Goal: Task Accomplishment & Management: Manage account settings

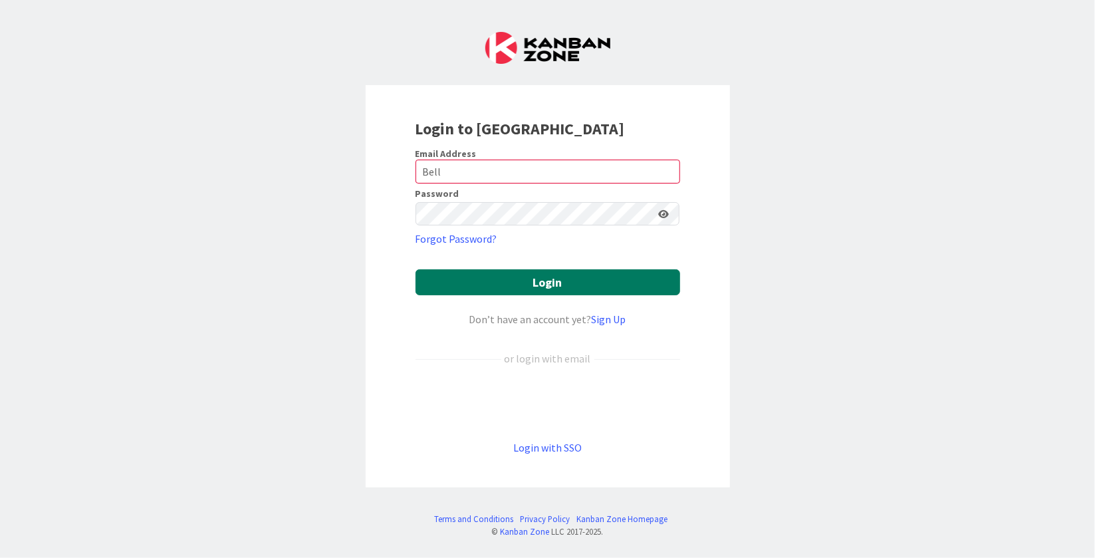
click at [475, 285] on button "Login" at bounding box center [548, 282] width 265 height 26
click at [534, 286] on button "Login" at bounding box center [548, 282] width 265 height 26
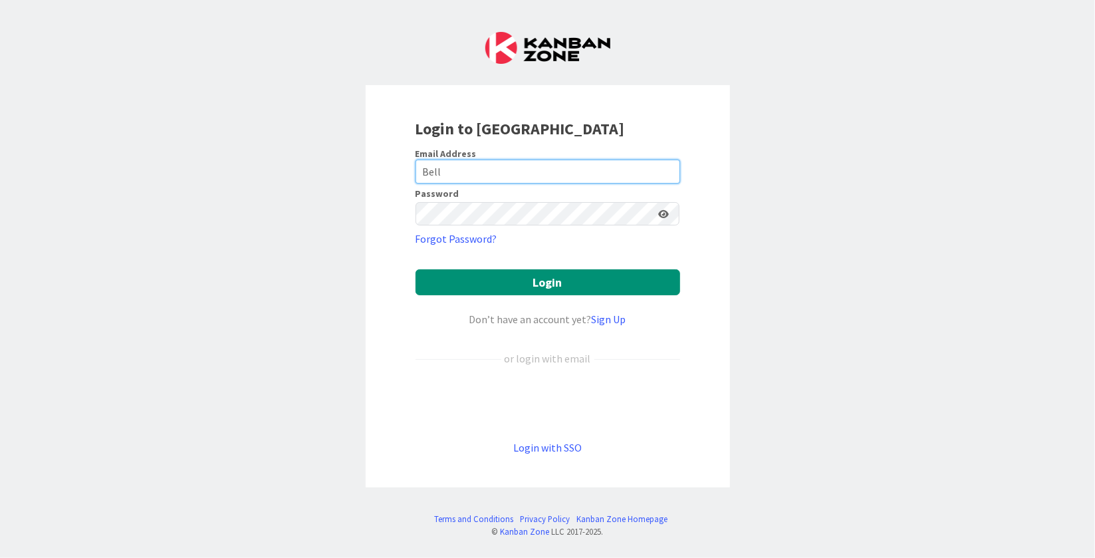
drag, startPoint x: 458, startPoint y: 163, endPoint x: 362, endPoint y: 166, distance: 95.8
click at [362, 166] on div "Login to [GEOGRAPHIC_DATA] Email Address Bell Password Forgot Password? Login D…" at bounding box center [547, 279] width 1095 height 558
type input "[EMAIL_ADDRESS][DOMAIN_NAME]"
click at [416, 269] on button "Login" at bounding box center [548, 282] width 265 height 26
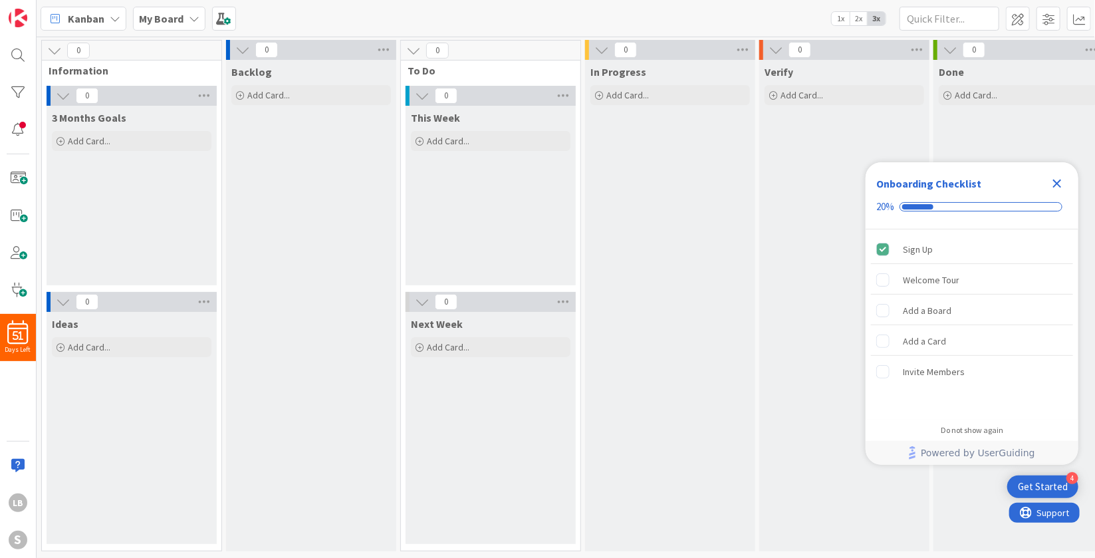
click at [1057, 180] on icon "Close Checklist" at bounding box center [1057, 184] width 16 height 16
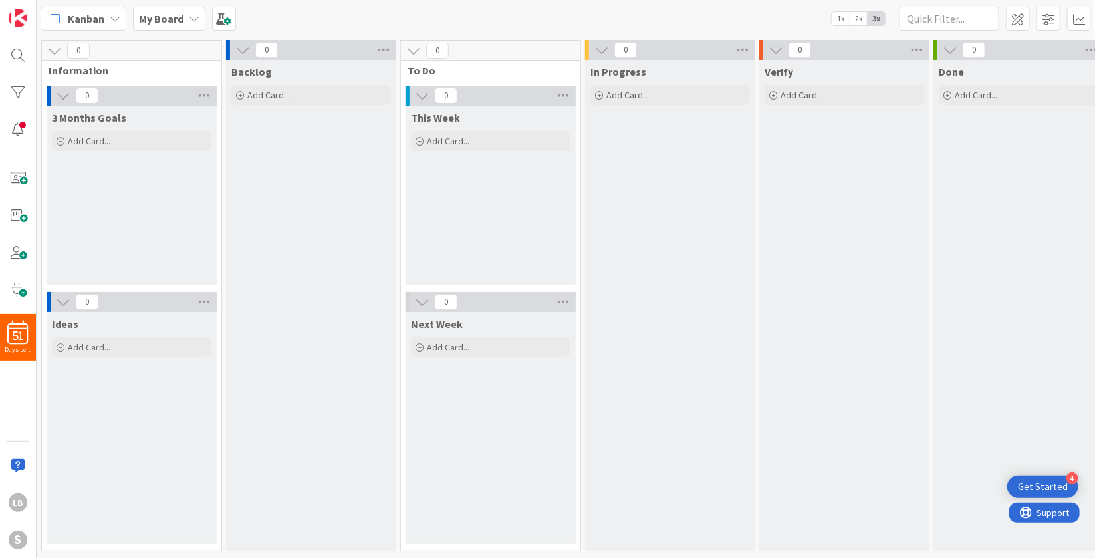
click at [191, 17] on icon at bounding box center [194, 18] width 11 height 11
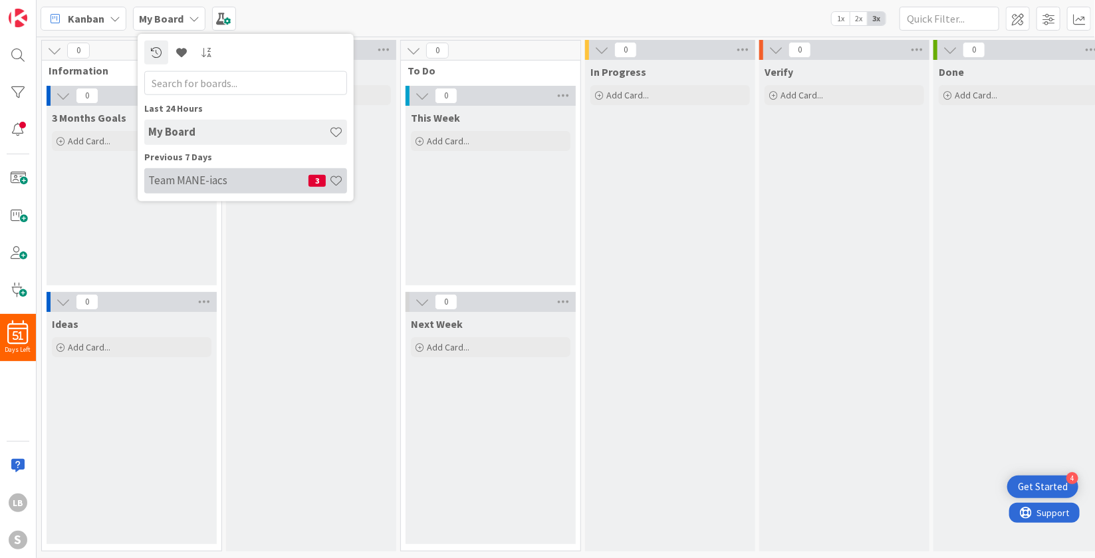
click at [192, 182] on h4 "Team MANE-iacs" at bounding box center [228, 180] width 160 height 13
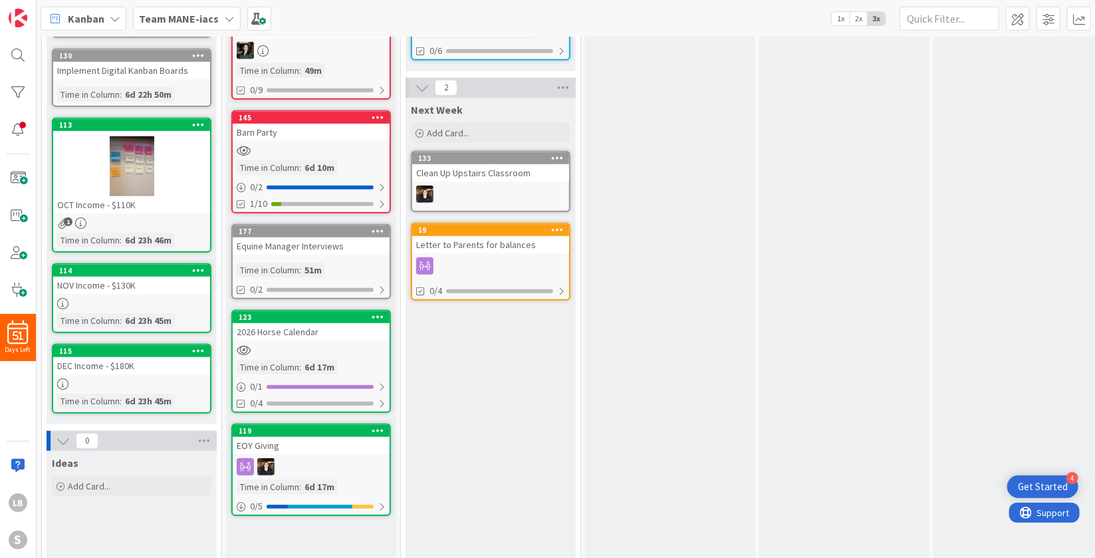
scroll to position [362, 0]
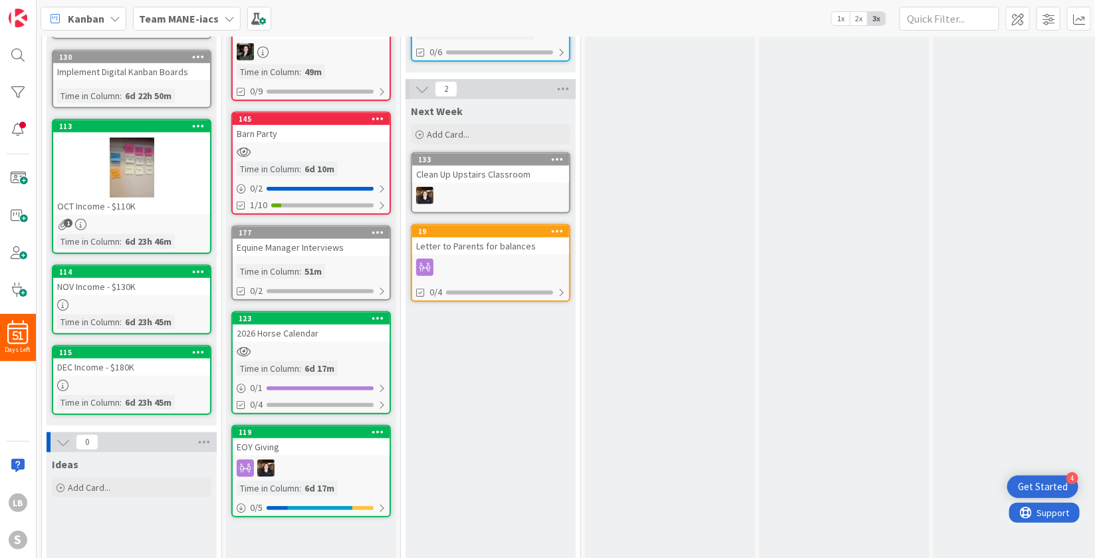
click at [281, 332] on div "2026 Horse Calendar" at bounding box center [311, 332] width 157 height 17
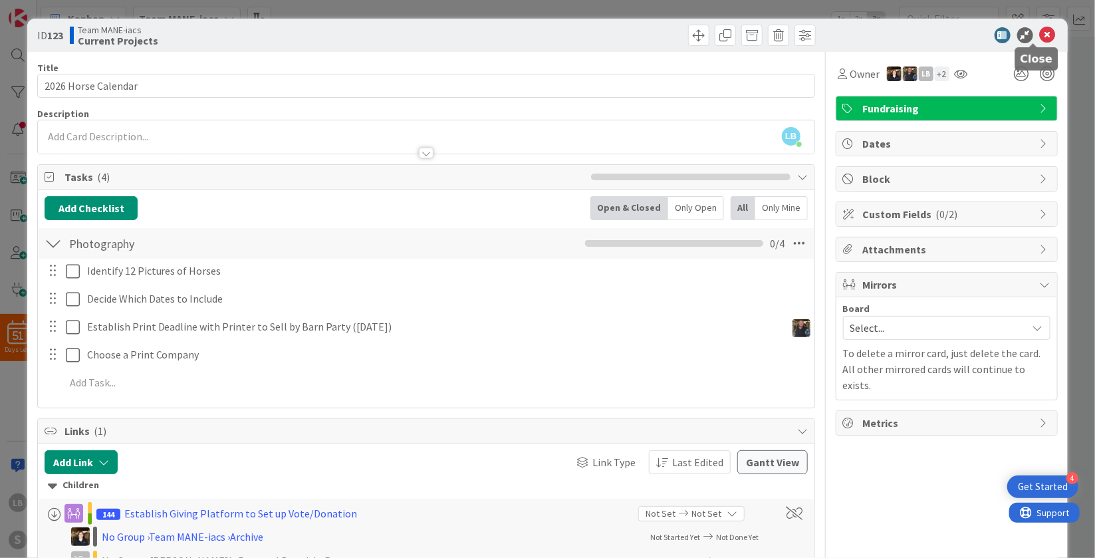
click at [1040, 36] on icon at bounding box center [1048, 35] width 16 height 16
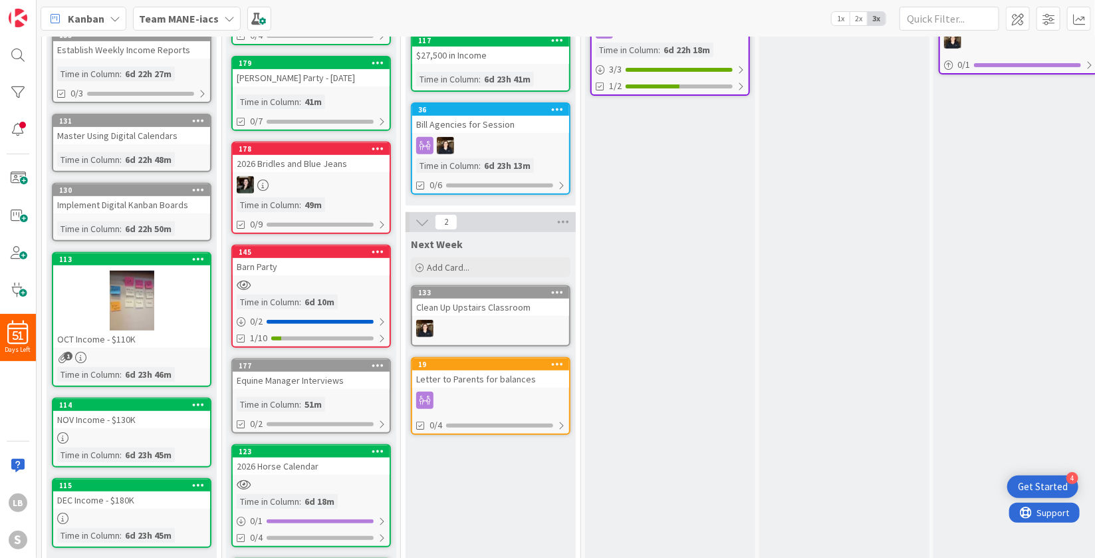
scroll to position [227, 0]
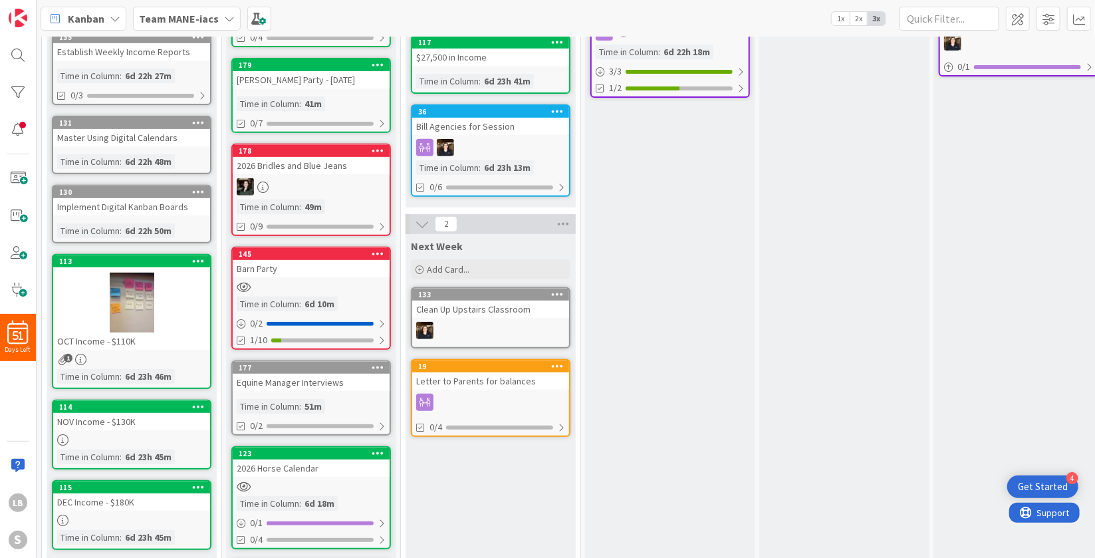
click at [274, 378] on div "Equine Manager Interviews" at bounding box center [311, 382] width 157 height 17
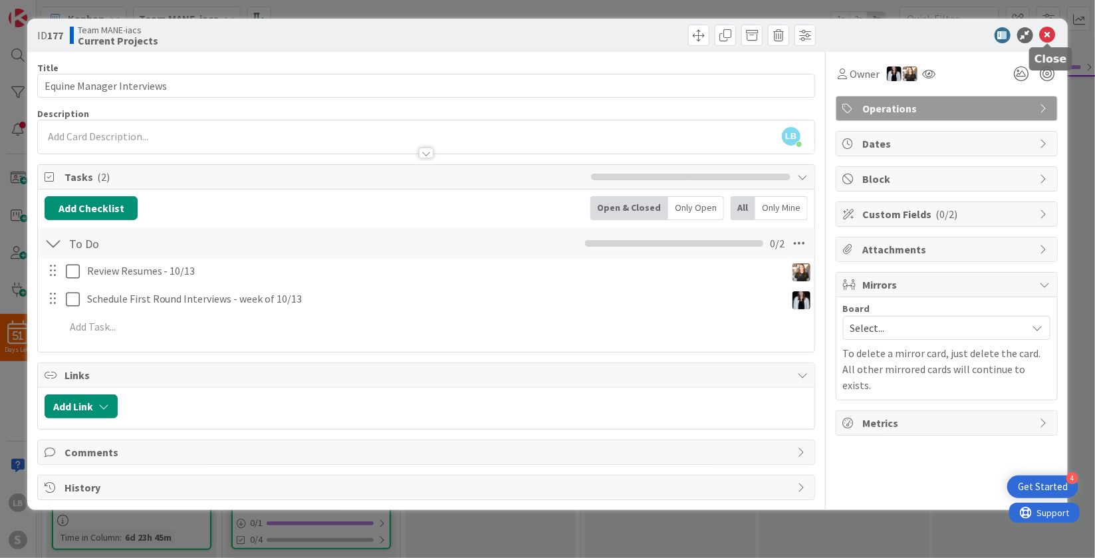
click at [1050, 30] on icon at bounding box center [1048, 35] width 16 height 16
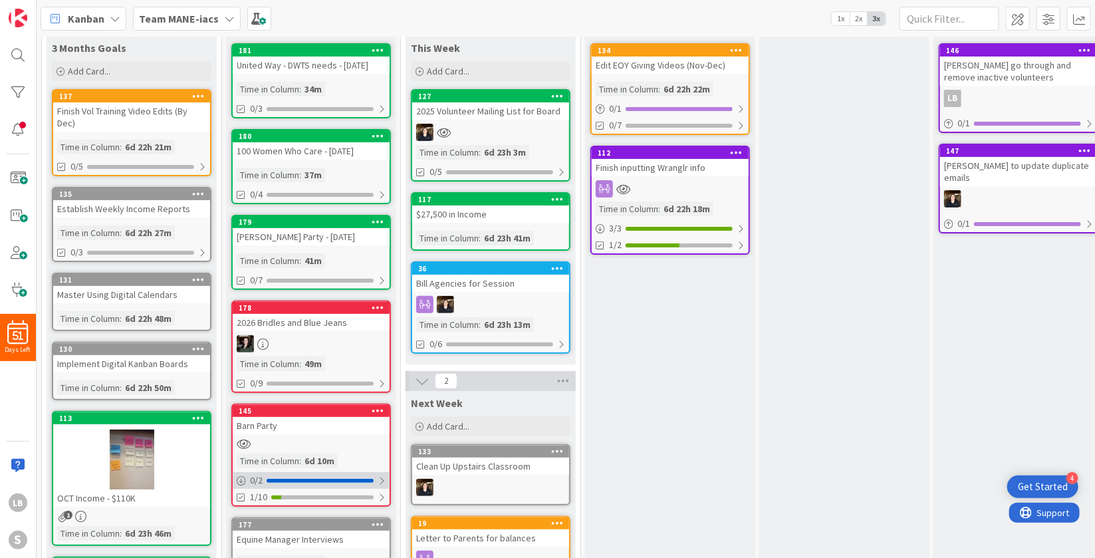
scroll to position [69, 0]
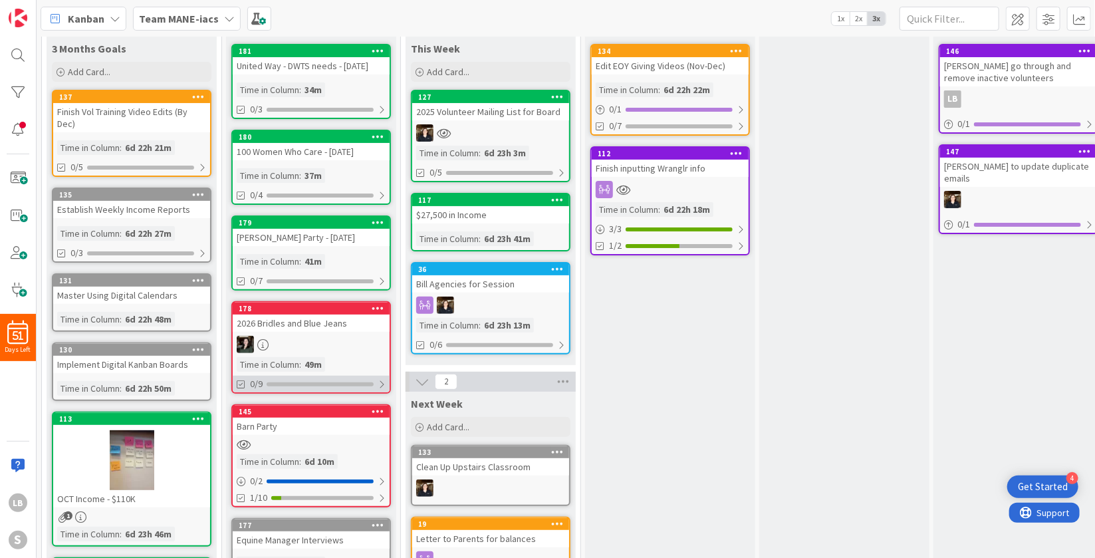
click at [297, 382] on div at bounding box center [320, 384] width 107 height 4
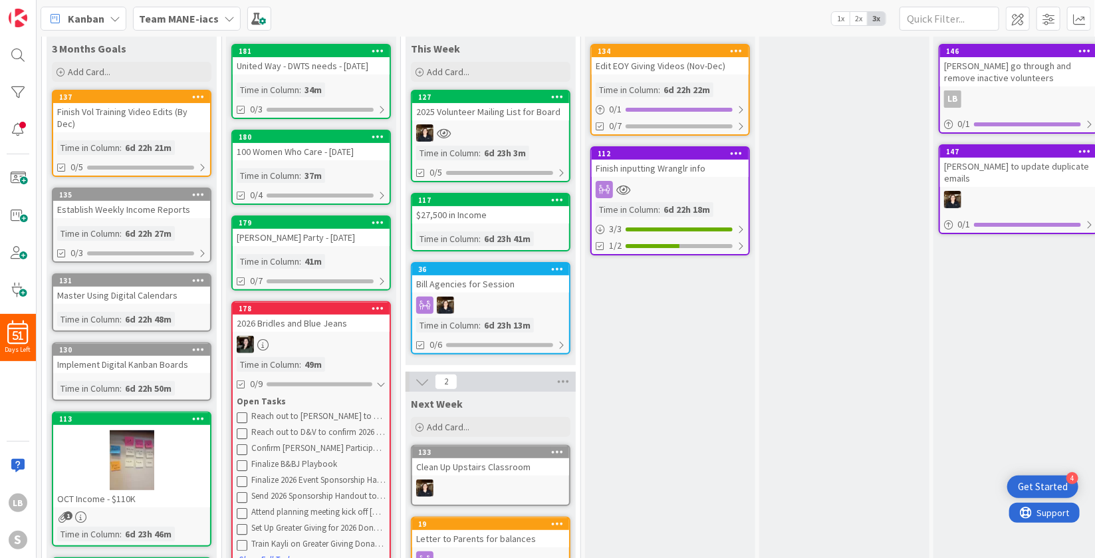
click at [325, 320] on div "2026 Bridles and Blue Jeans" at bounding box center [311, 322] width 157 height 17
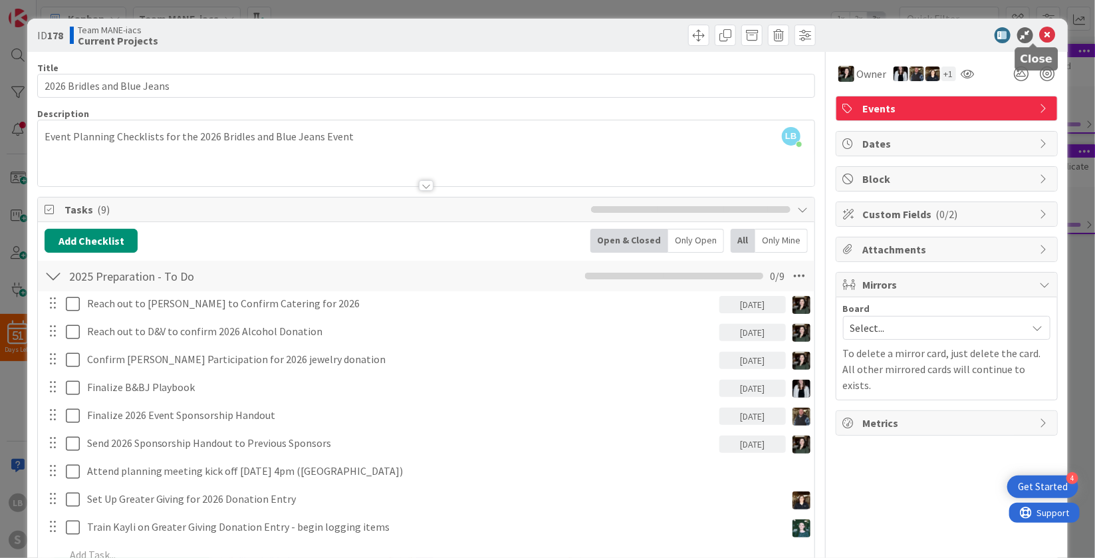
click at [1040, 35] on icon at bounding box center [1048, 35] width 16 height 16
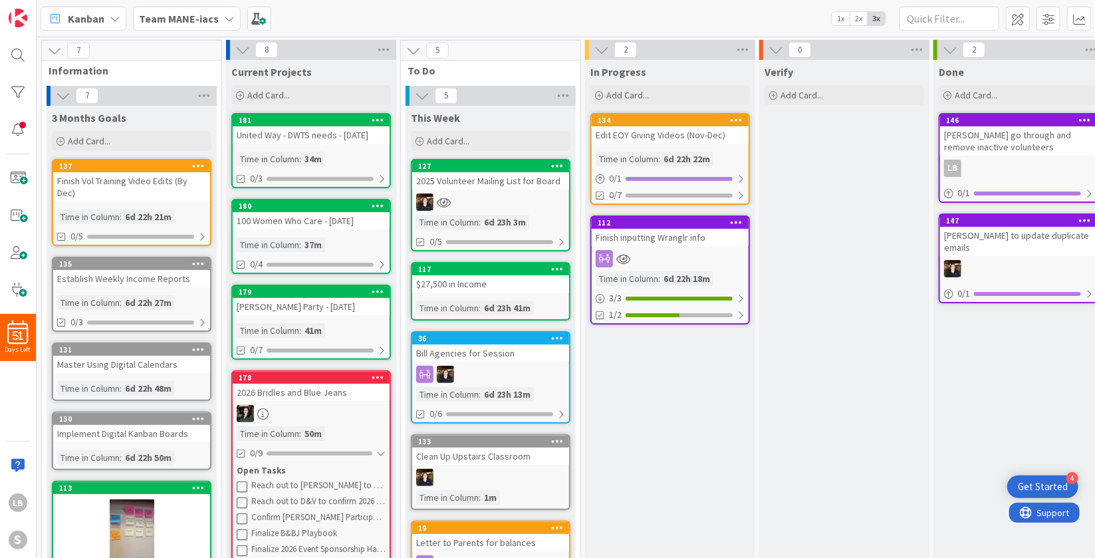
click at [622, 11] on div "Kanban Team MANE-iacs 1x 2x 3x" at bounding box center [566, 18] width 1059 height 37
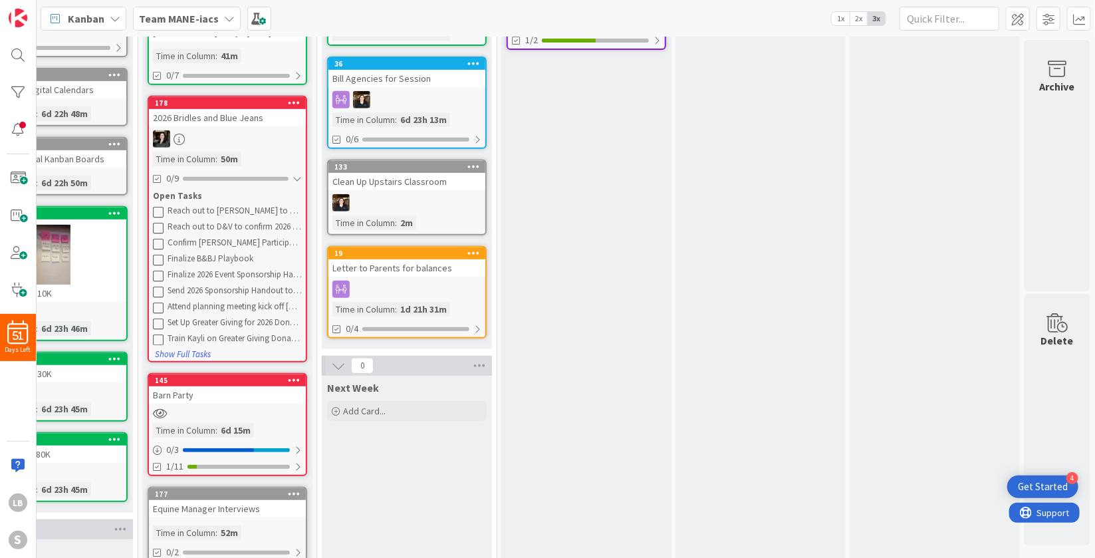
scroll to position [275, 0]
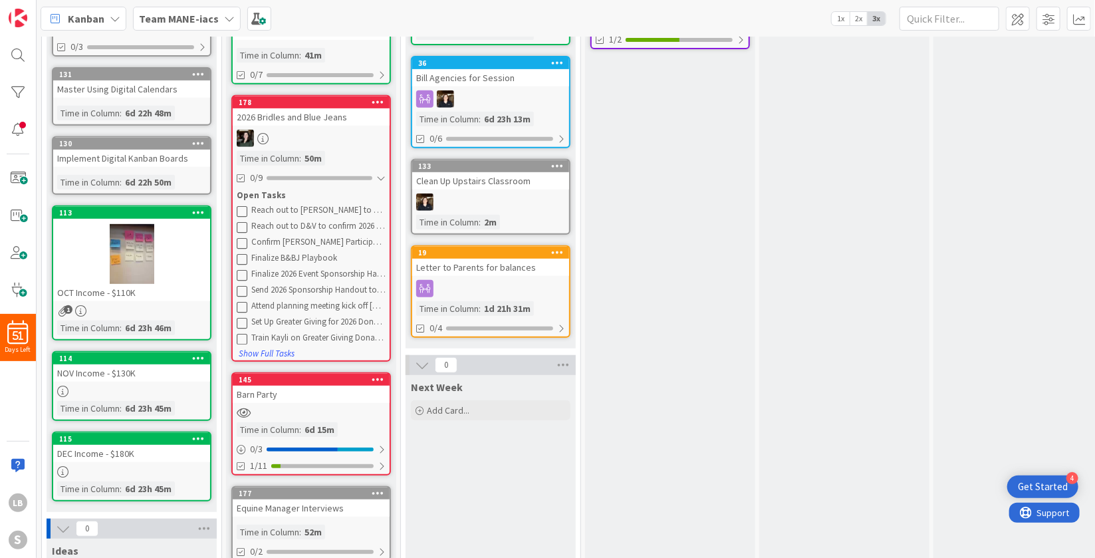
click at [291, 392] on div "Barn Party" at bounding box center [311, 394] width 157 height 17
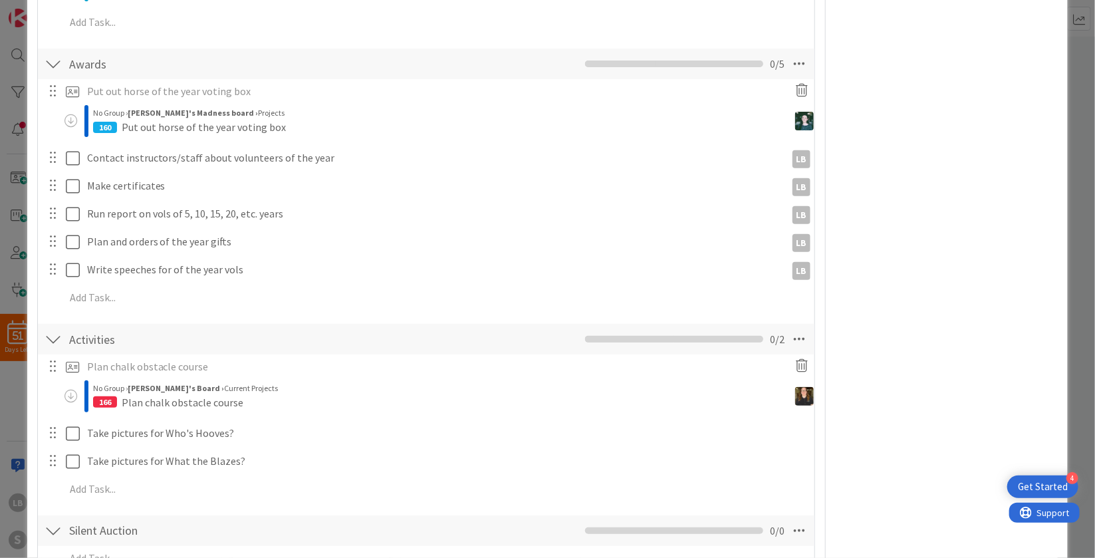
scroll to position [508, 0]
click at [57, 267] on div at bounding box center [52, 268] width 17 height 20
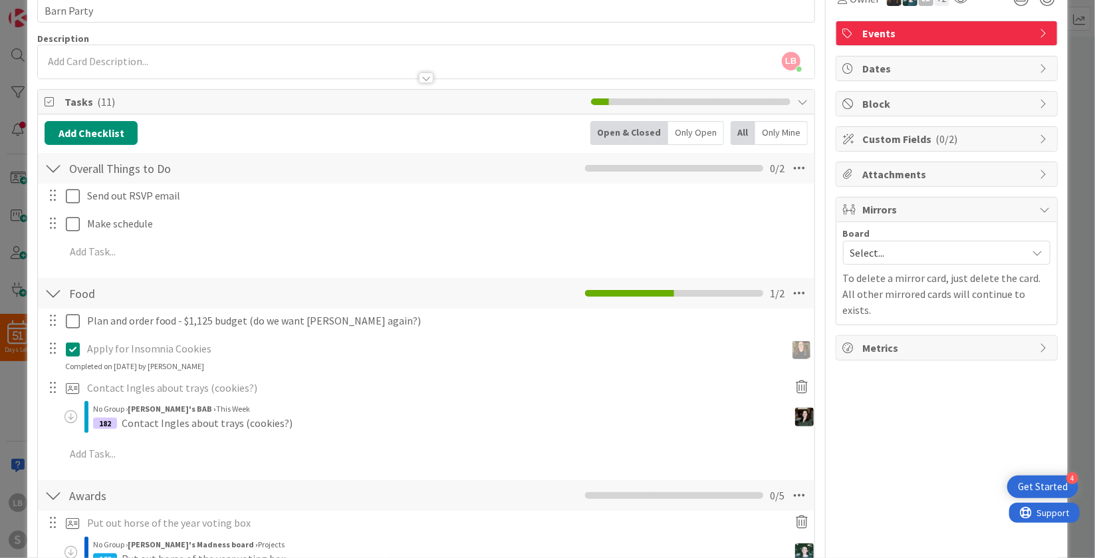
scroll to position [0, 0]
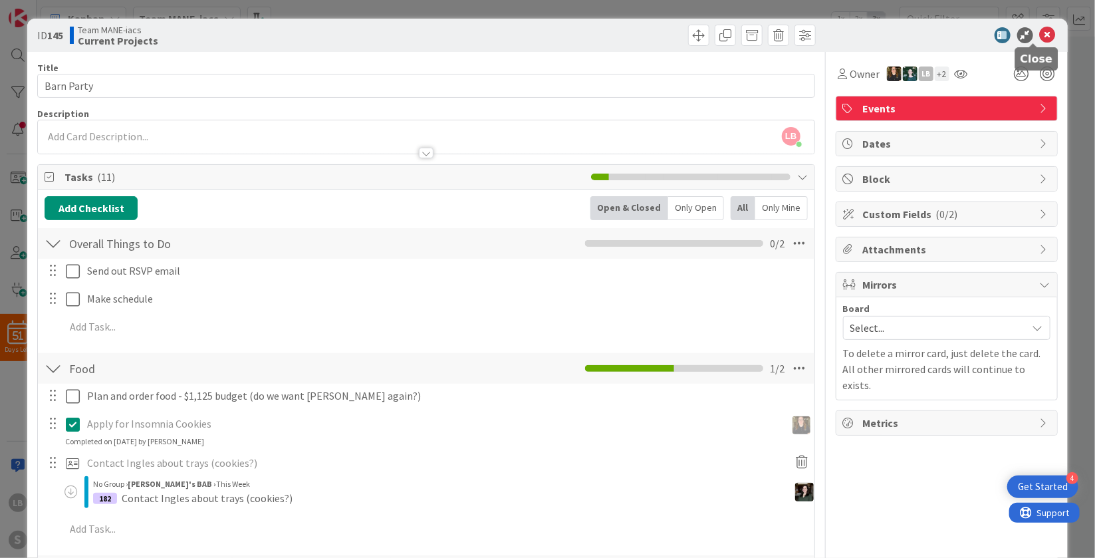
click at [1040, 29] on icon at bounding box center [1048, 35] width 16 height 16
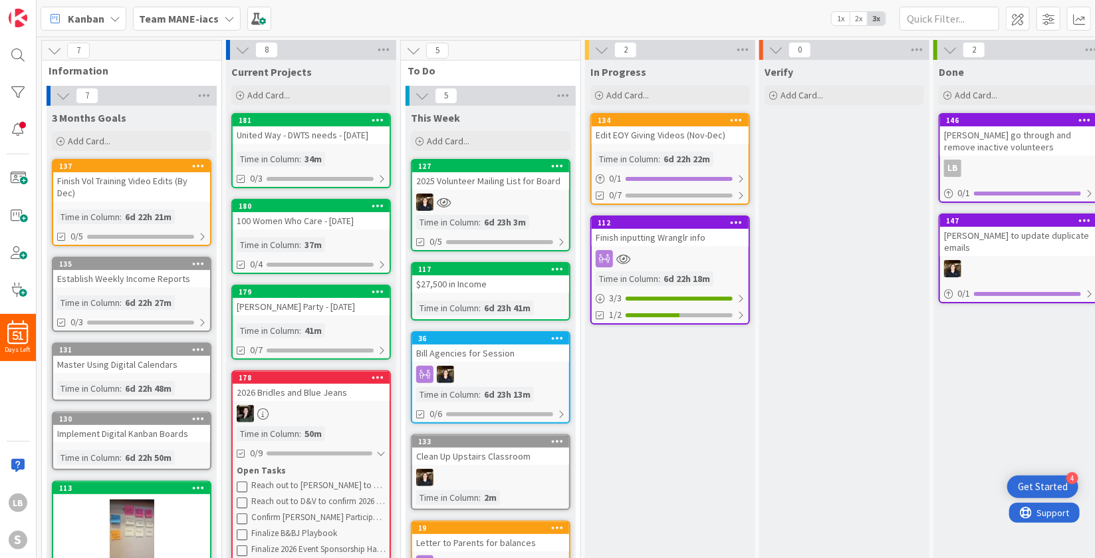
click at [771, 11] on div "Kanban Team MANE-iacs 1x 2x 3x" at bounding box center [566, 18] width 1059 height 37
click at [630, 447] on div "In Progress Add Card... 134 Edit EOY Giving Videos (Nov-Dec) Time in Column : 6…" at bounding box center [670, 562] width 170 height 1004
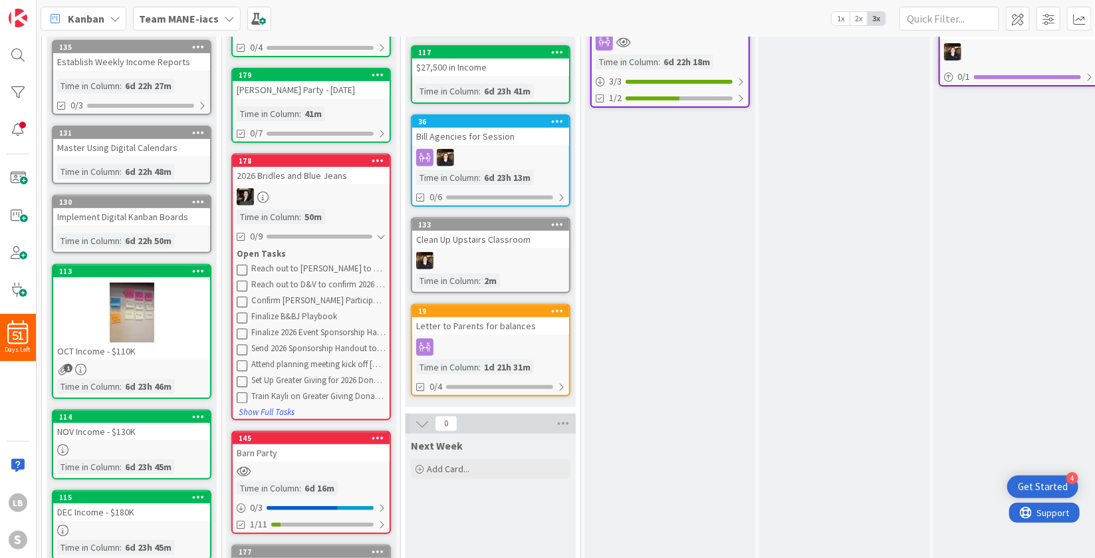
scroll to position [523, 0]
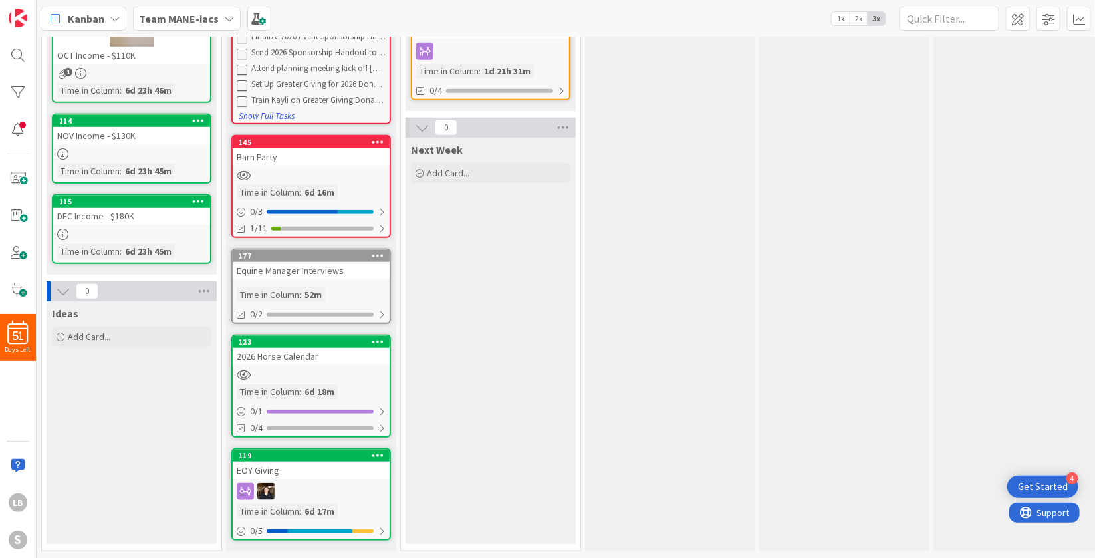
click at [329, 148] on div "Barn Party" at bounding box center [311, 156] width 157 height 17
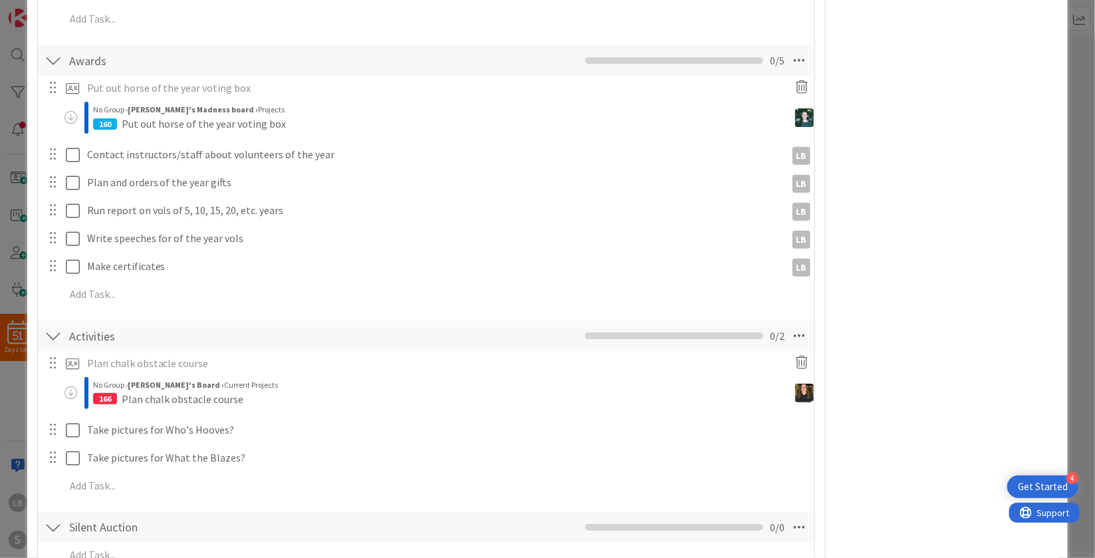
scroll to position [507, 0]
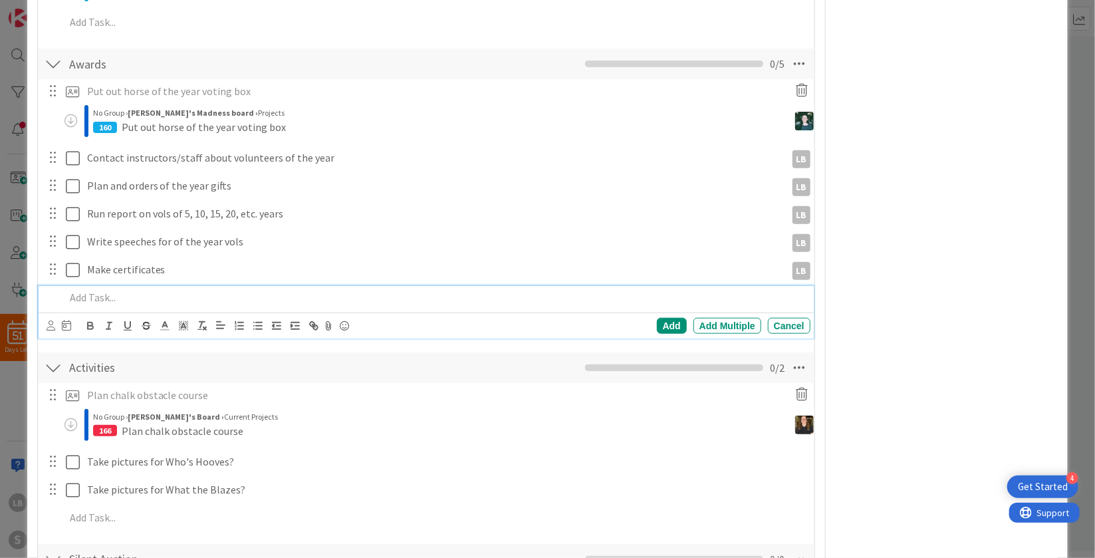
click at [95, 295] on p at bounding box center [435, 297] width 740 height 15
click at [51, 326] on icon at bounding box center [51, 325] width 9 height 10
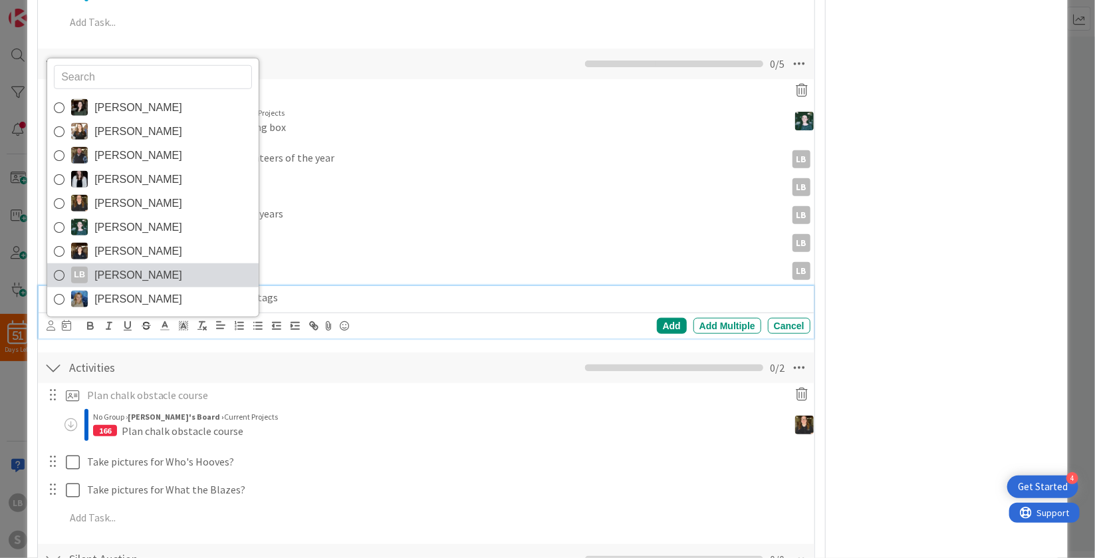
click at [62, 275] on icon at bounding box center [59, 275] width 11 height 20
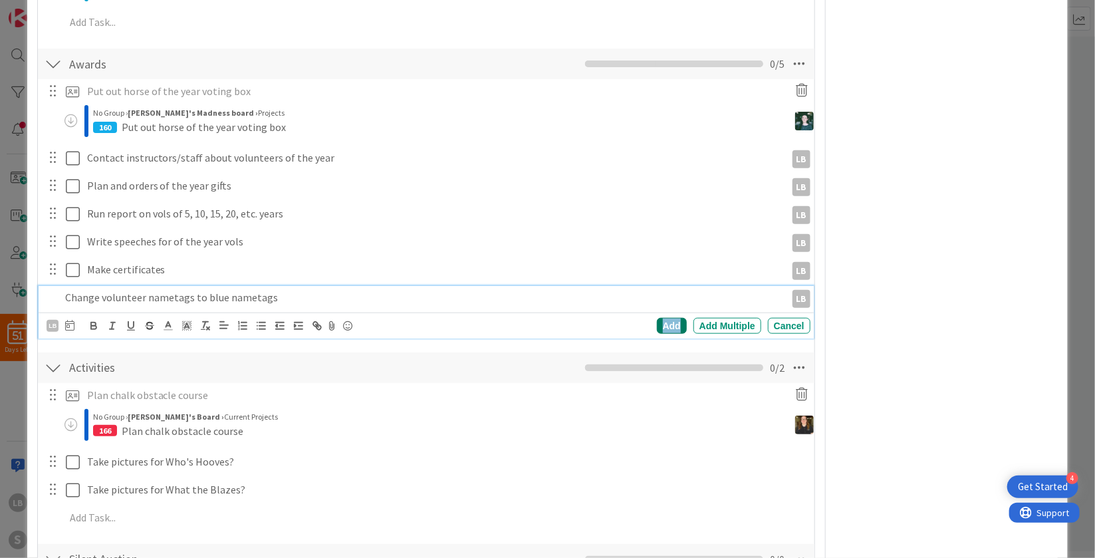
click at [668, 326] on div "Add" at bounding box center [672, 326] width 30 height 16
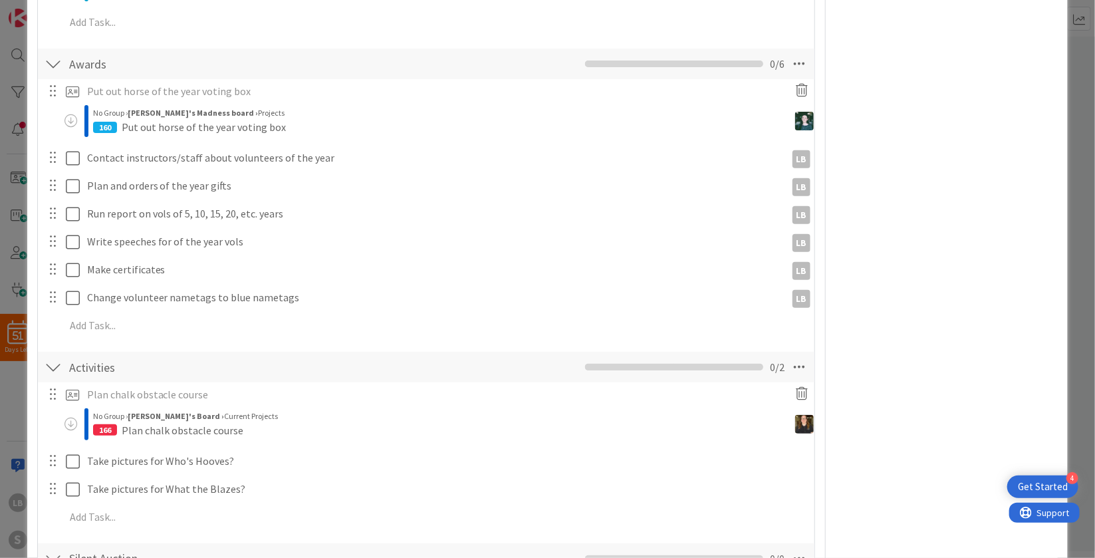
click at [902, 320] on div "Owner LB + 2 Events Dates Block Custom Fields ( 0/2 ) Attachments Mirrors Board…" at bounding box center [947, 231] width 222 height 1373
click at [58, 162] on div at bounding box center [52, 158] width 17 height 20
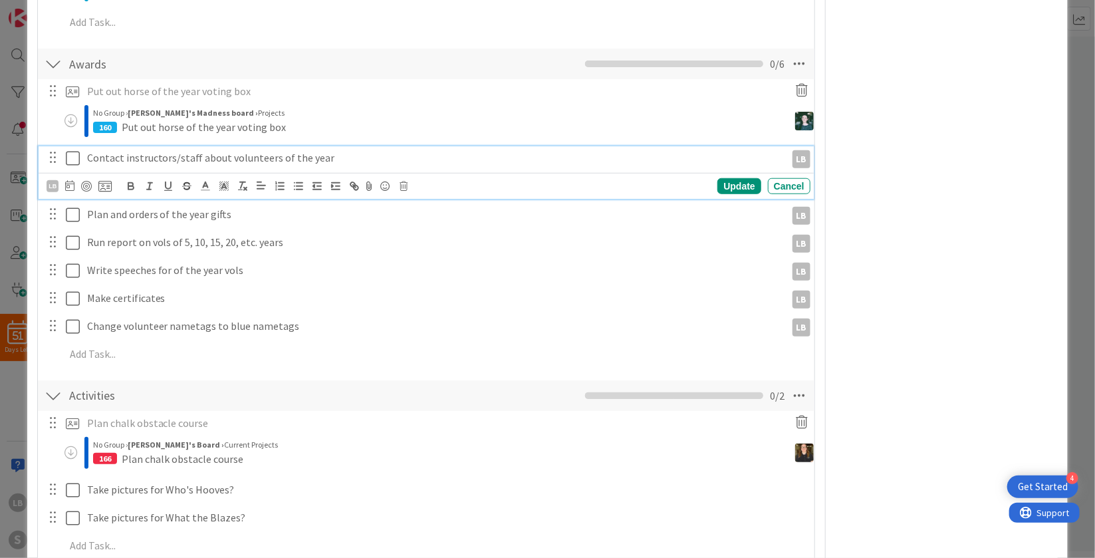
click at [148, 157] on p "Contact instructors/staff about volunteers of the year" at bounding box center [433, 157] width 693 height 15
click at [886, 74] on div "Owner LB + 2 Events Dates Block Custom Fields ( 0/2 ) Attachments Mirrors Board…" at bounding box center [947, 246] width 222 height 1402
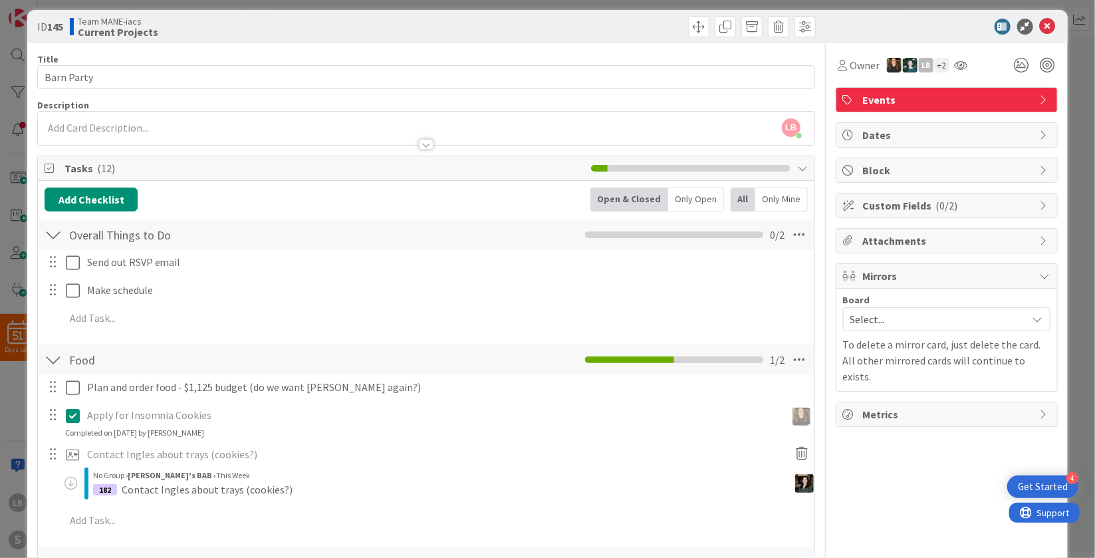
scroll to position [0, 0]
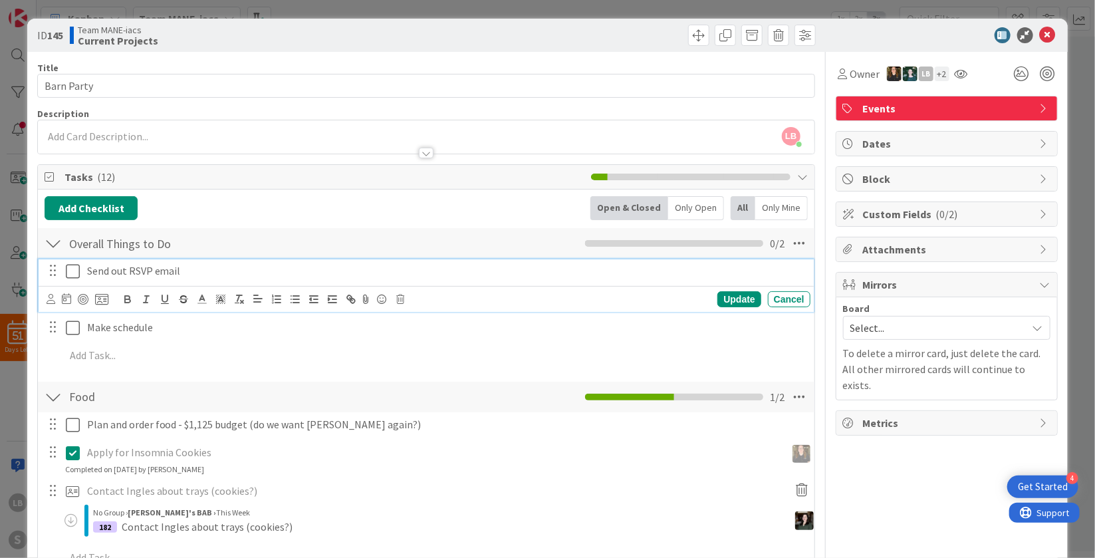
click at [200, 264] on p "Send out RSVP email" at bounding box center [446, 270] width 718 height 15
click at [773, 301] on div "Cancel" at bounding box center [789, 299] width 43 height 16
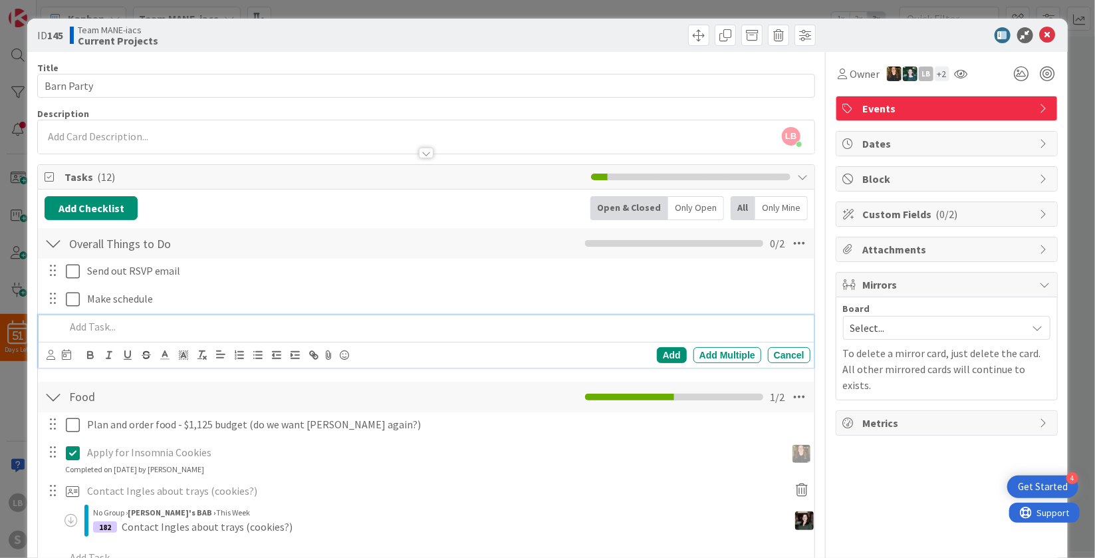
click at [191, 326] on p at bounding box center [435, 326] width 740 height 15
click at [785, 350] on div "Cancel" at bounding box center [789, 355] width 43 height 16
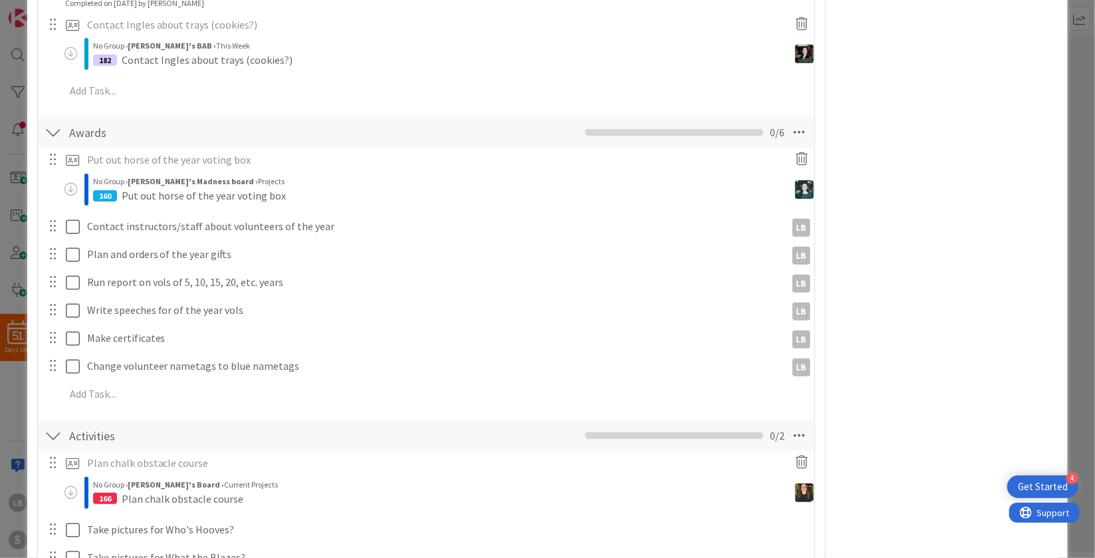
scroll to position [439, 0]
click at [54, 226] on div at bounding box center [52, 225] width 17 height 20
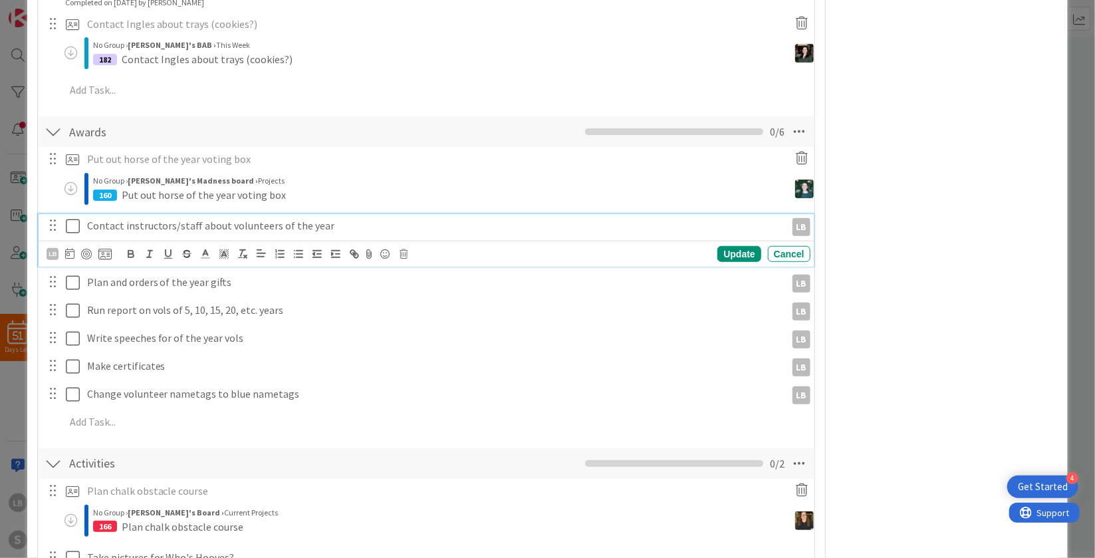
click at [108, 223] on p "Contact instructors/staff about volunteers of the year" at bounding box center [433, 225] width 693 height 15
click at [106, 257] on icon at bounding box center [104, 254] width 13 height 12
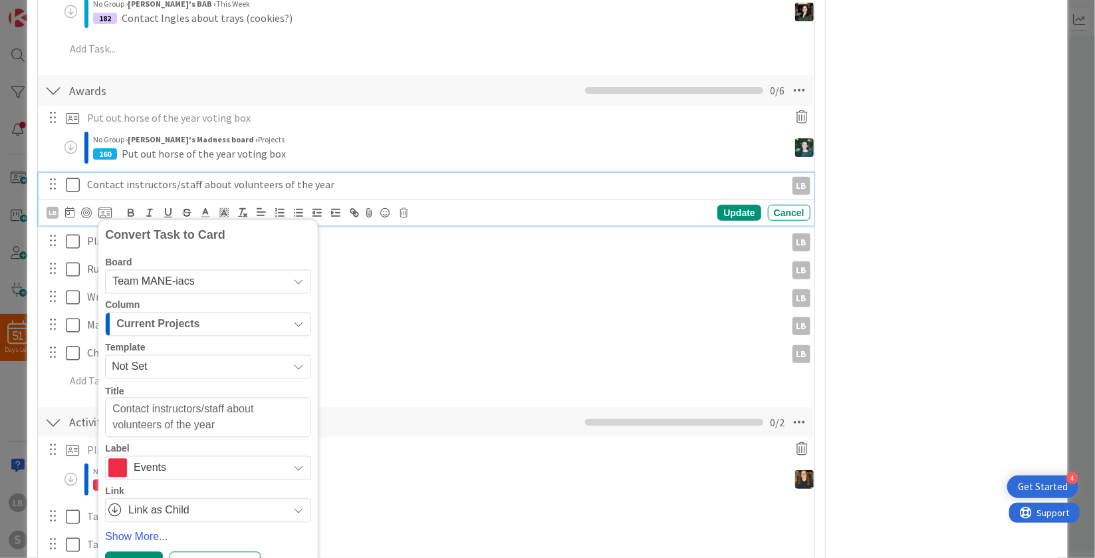
scroll to position [489, 0]
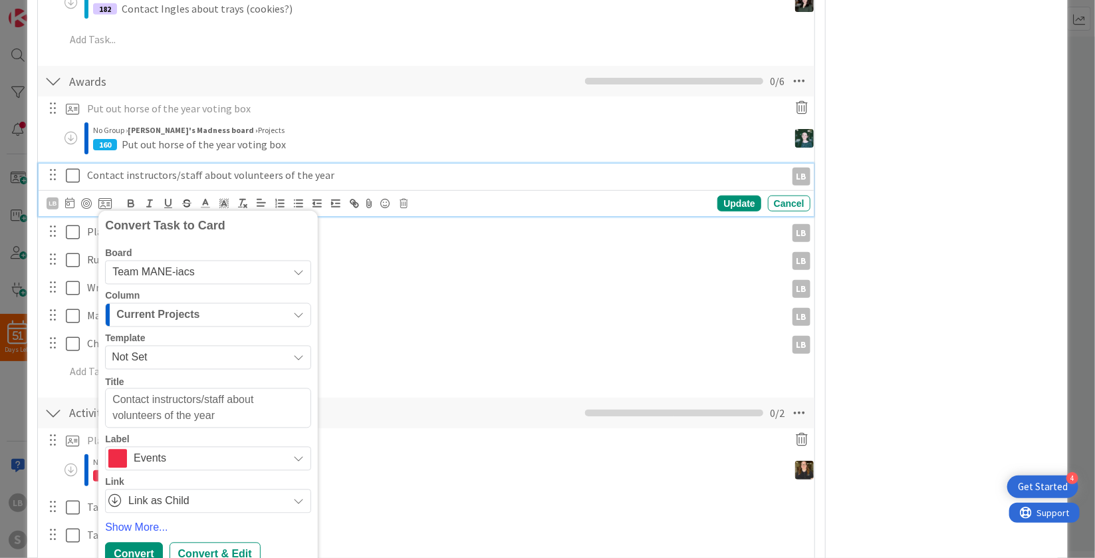
click at [191, 267] on span "Team MANE-iacs" at bounding box center [153, 272] width 82 height 11
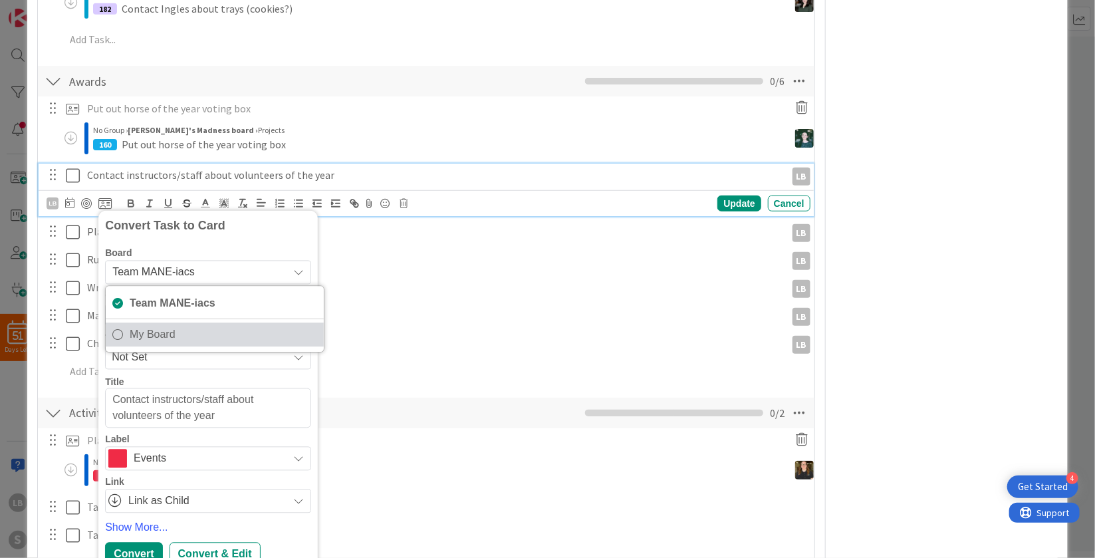
click at [182, 332] on span "My Board" at bounding box center [223, 334] width 187 height 20
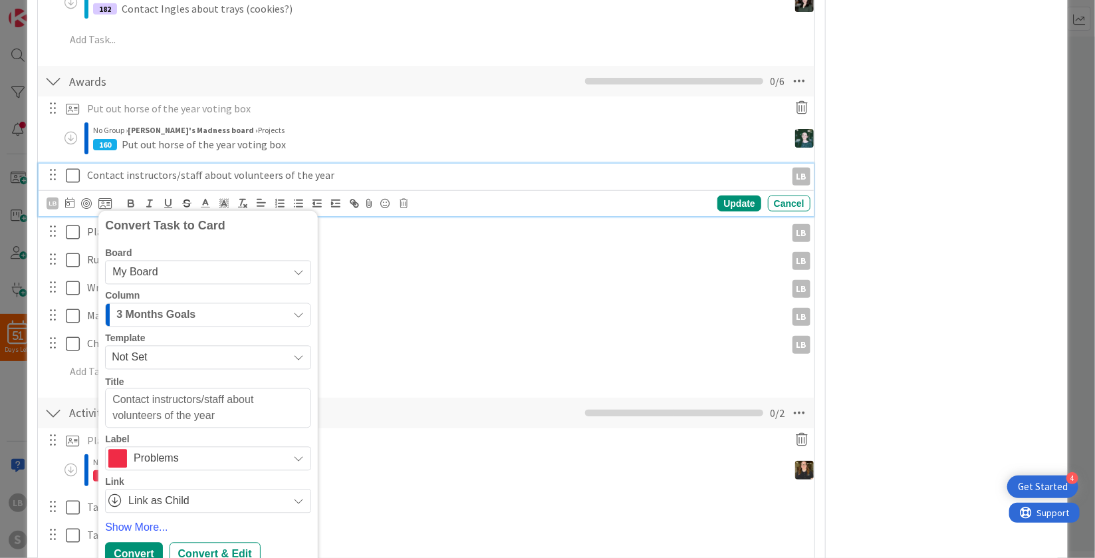
click at [215, 310] on div "3 Months Goals" at bounding box center [200, 315] width 175 height 21
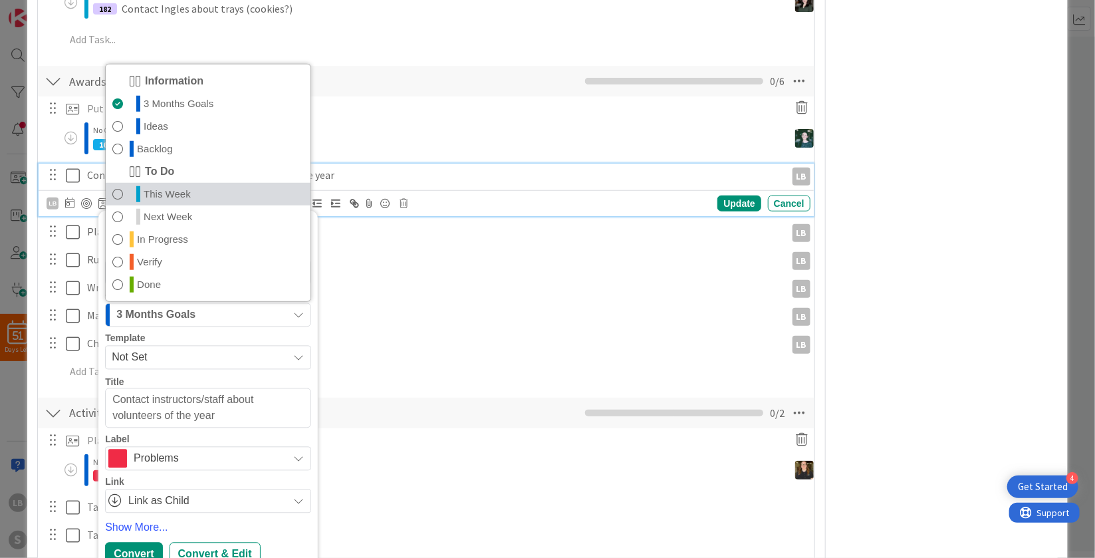
click at [189, 186] on span "This Week" at bounding box center [167, 194] width 47 height 16
type textarea "x"
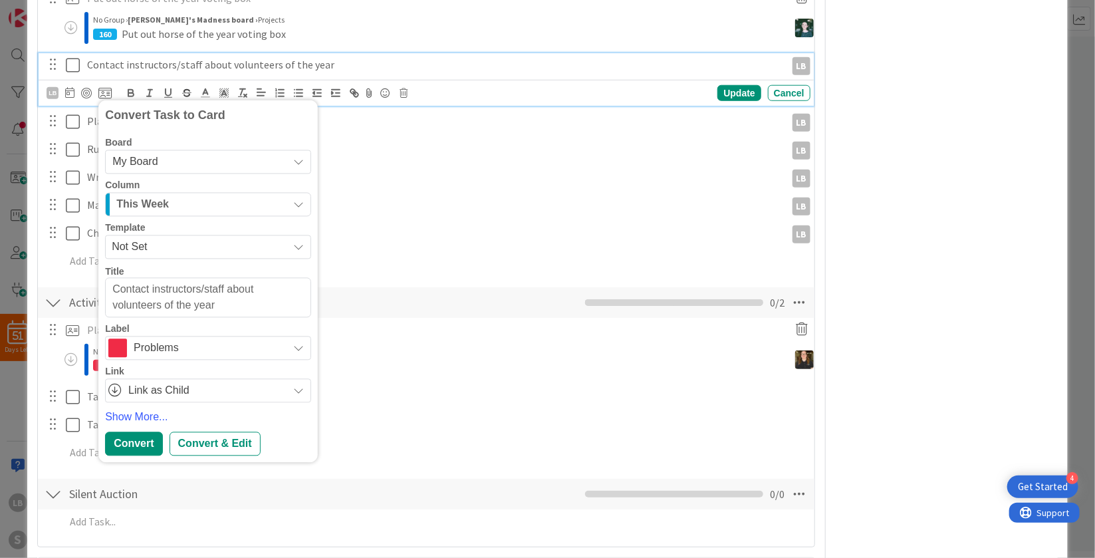
scroll to position [602, 0]
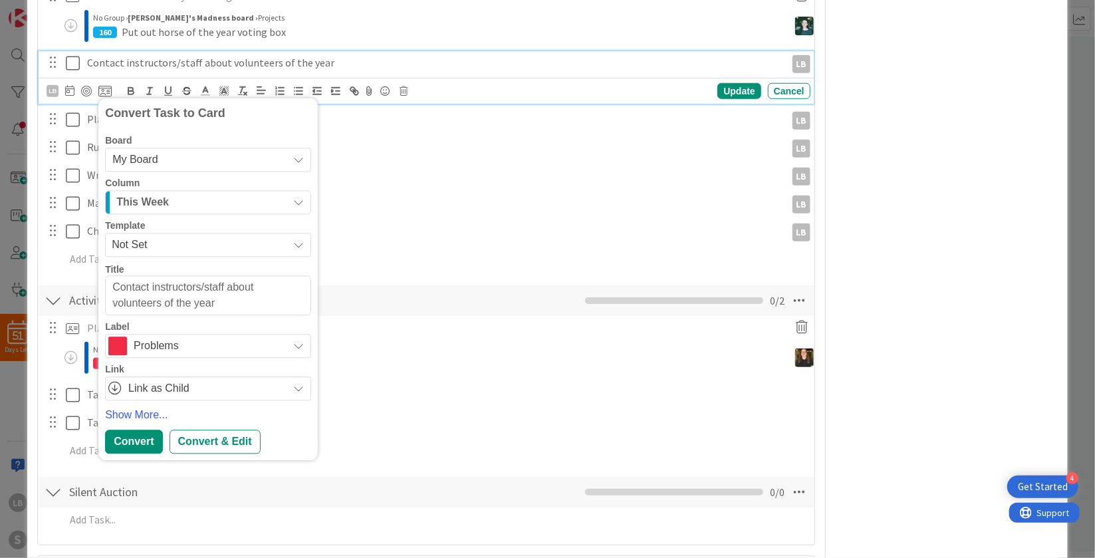
click at [199, 346] on span "Problems" at bounding box center [208, 345] width 148 height 19
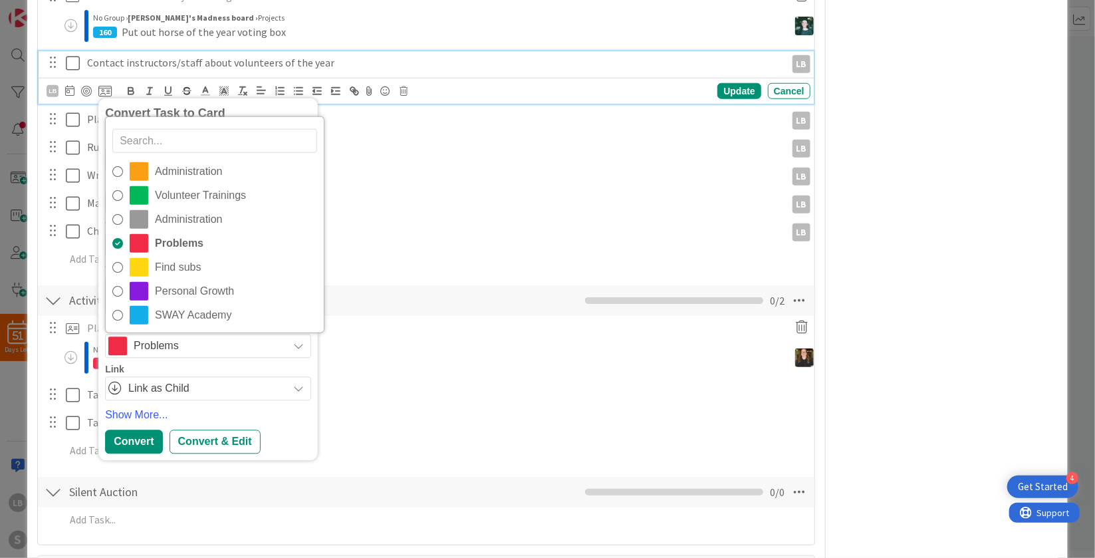
click at [191, 358] on div "Board My Board Team MANE-iacs My Board Column This Week Information 3 Months Go…" at bounding box center [208, 268] width 206 height 265
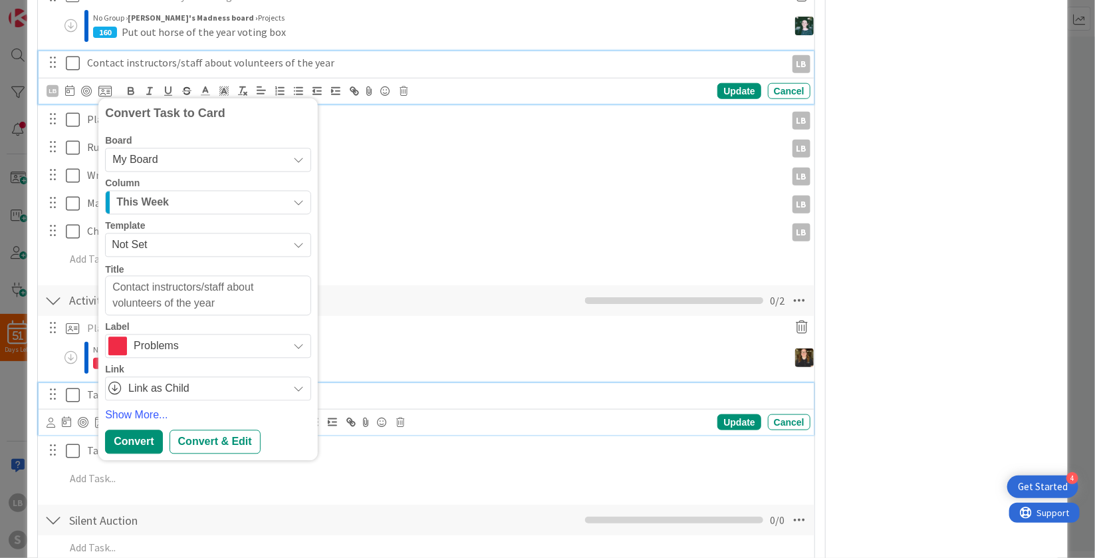
click at [423, 394] on p "Take pictures for Who's Hooves?" at bounding box center [446, 394] width 718 height 15
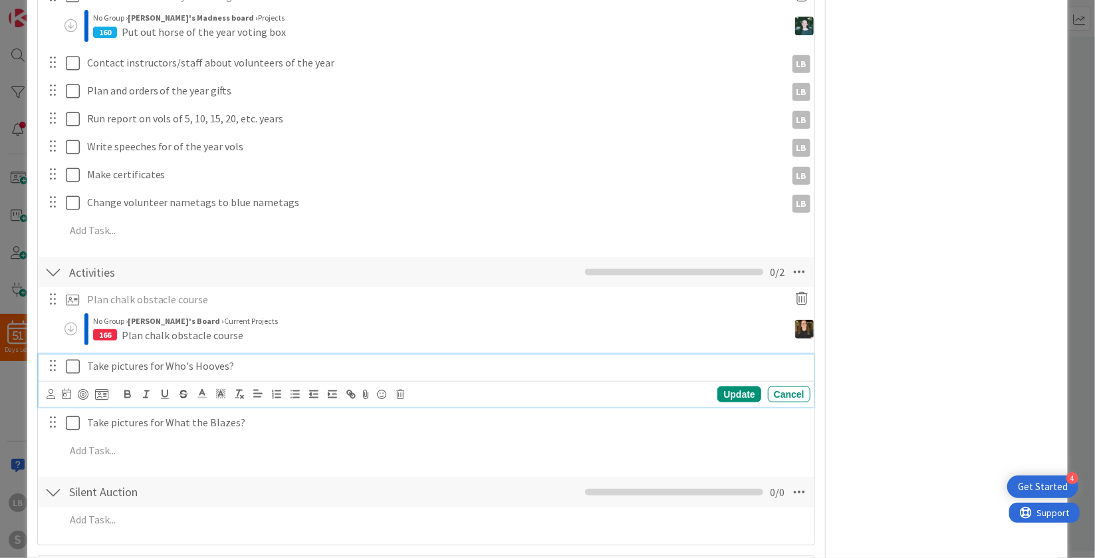
scroll to position [573, 0]
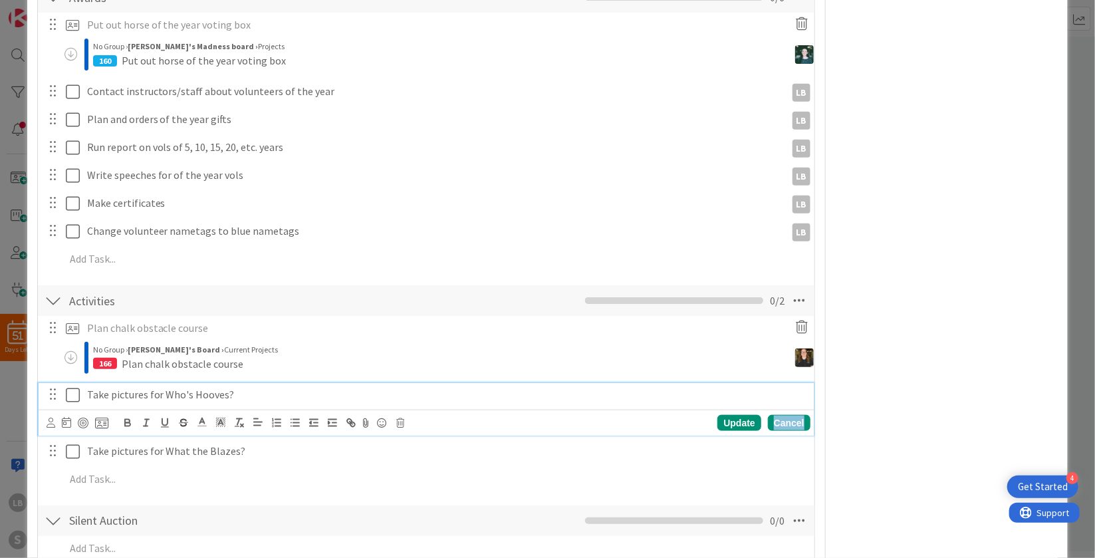
click at [774, 429] on div "Cancel" at bounding box center [789, 423] width 43 height 16
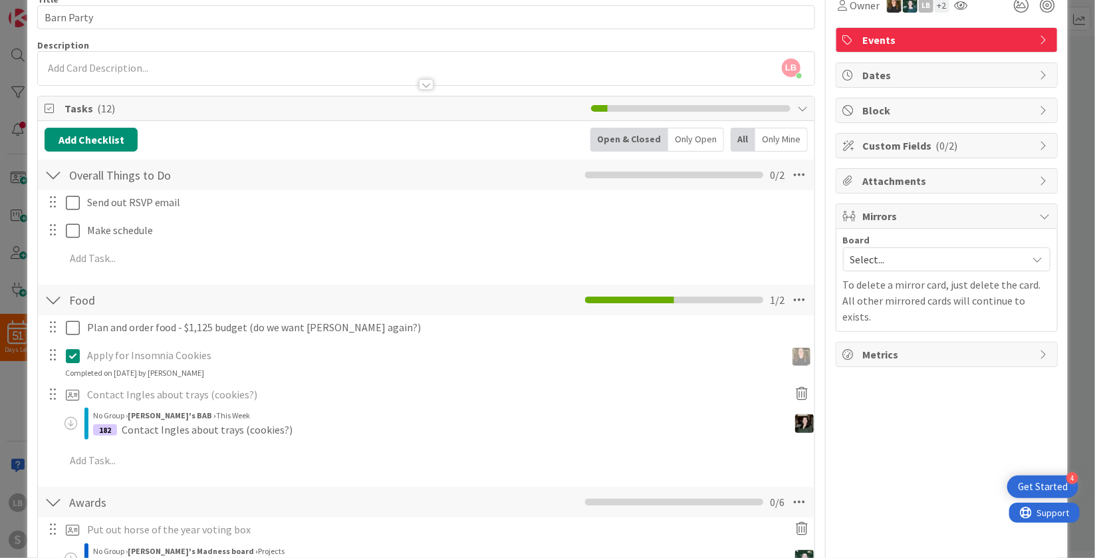
scroll to position [0, 0]
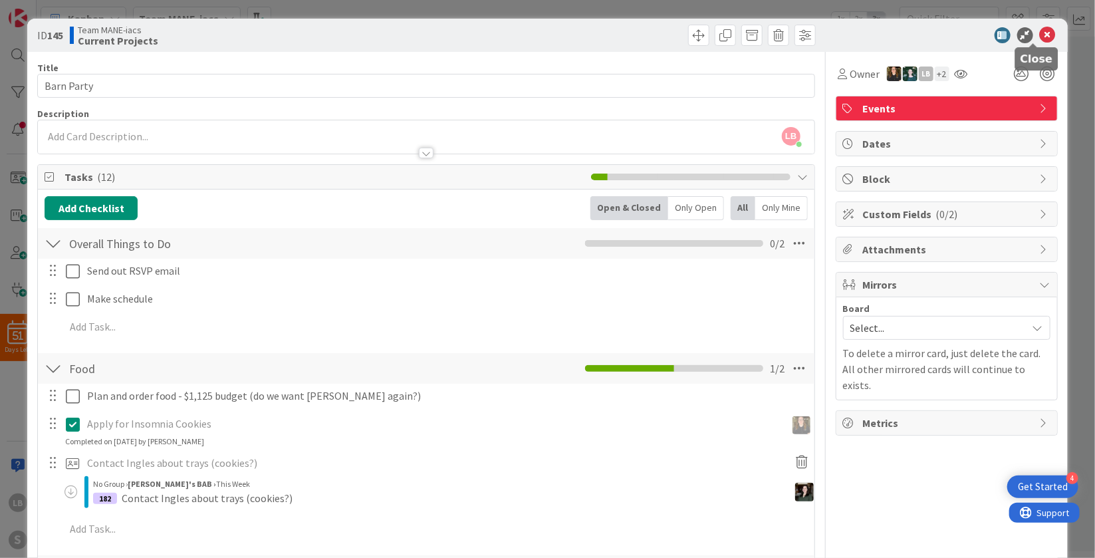
click at [1040, 37] on icon at bounding box center [1048, 35] width 16 height 16
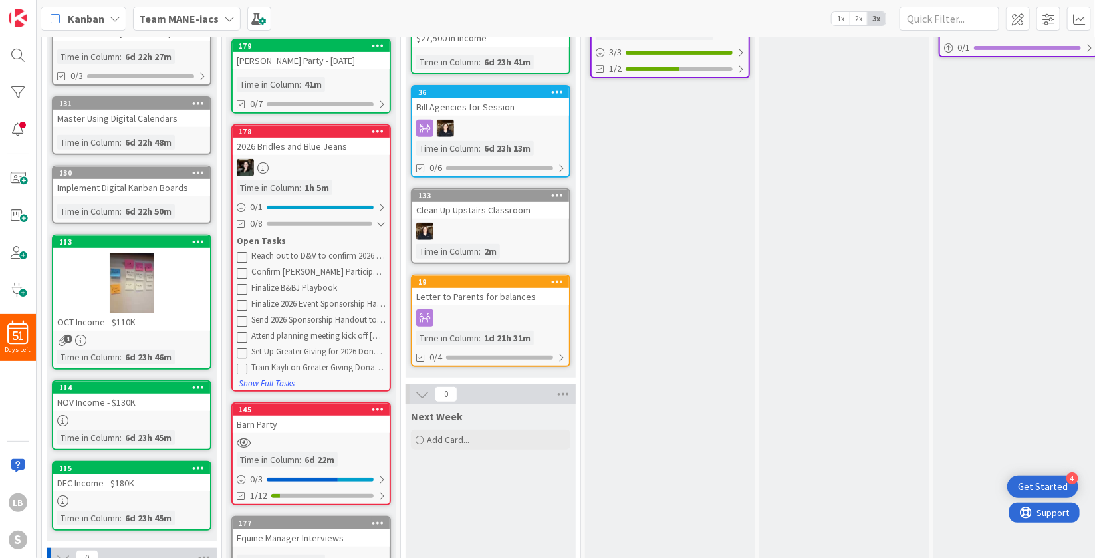
scroll to position [243, 0]
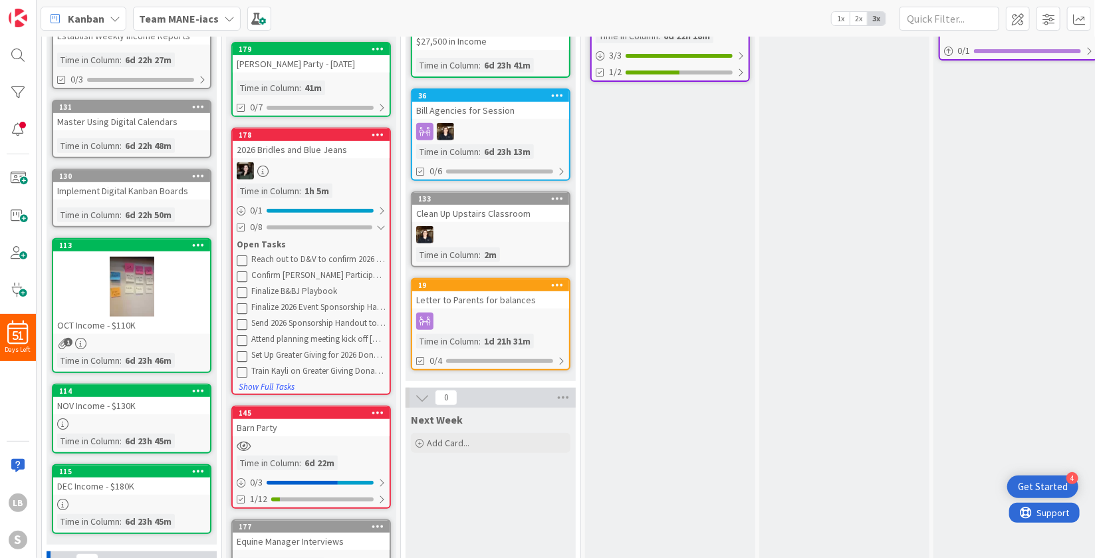
click at [330, 147] on div "2026 Bridles and Blue Jeans" at bounding box center [311, 149] width 157 height 17
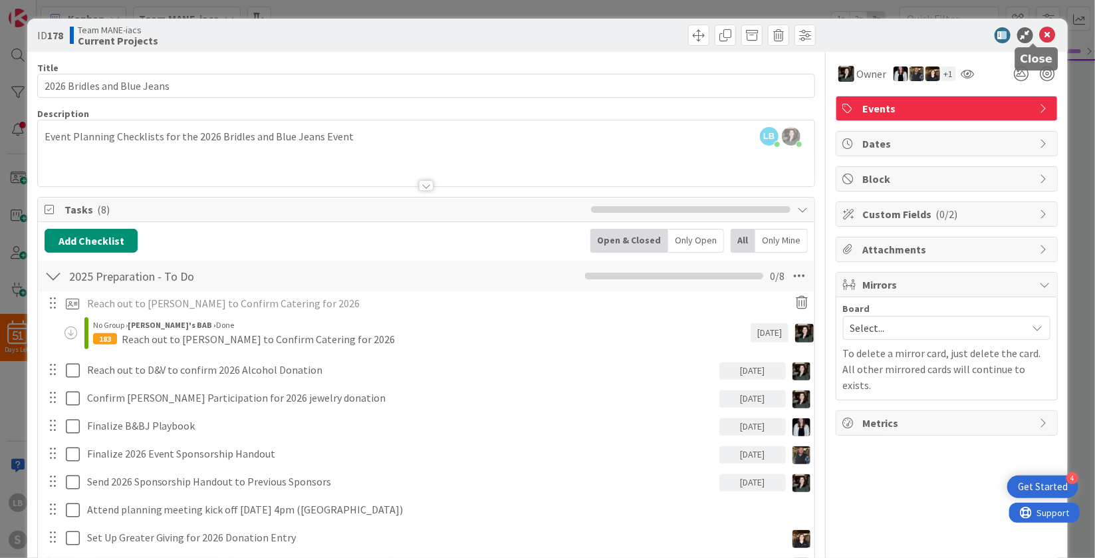
click at [1040, 34] on icon at bounding box center [1048, 35] width 16 height 16
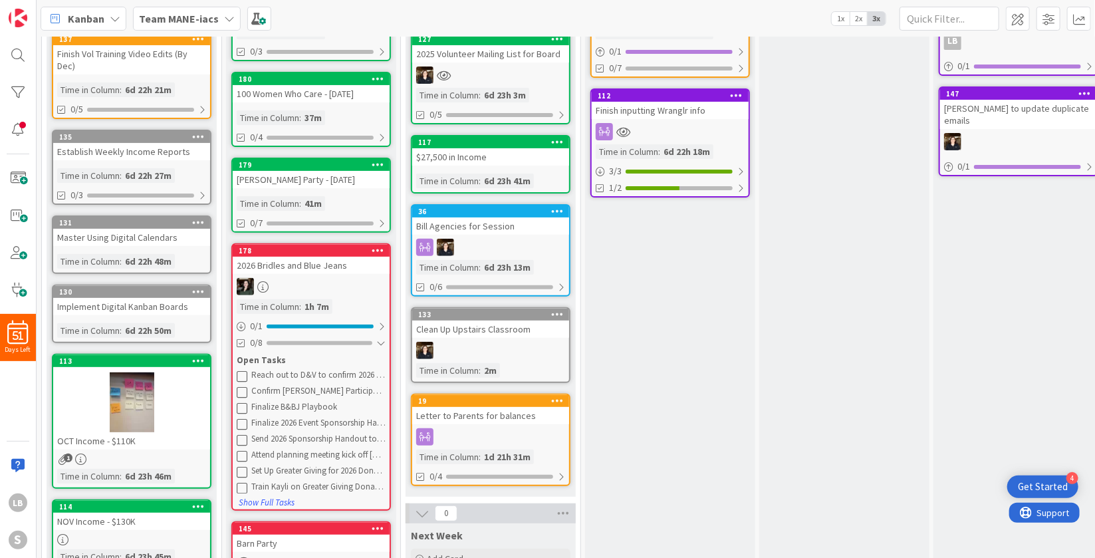
scroll to position [131, 0]
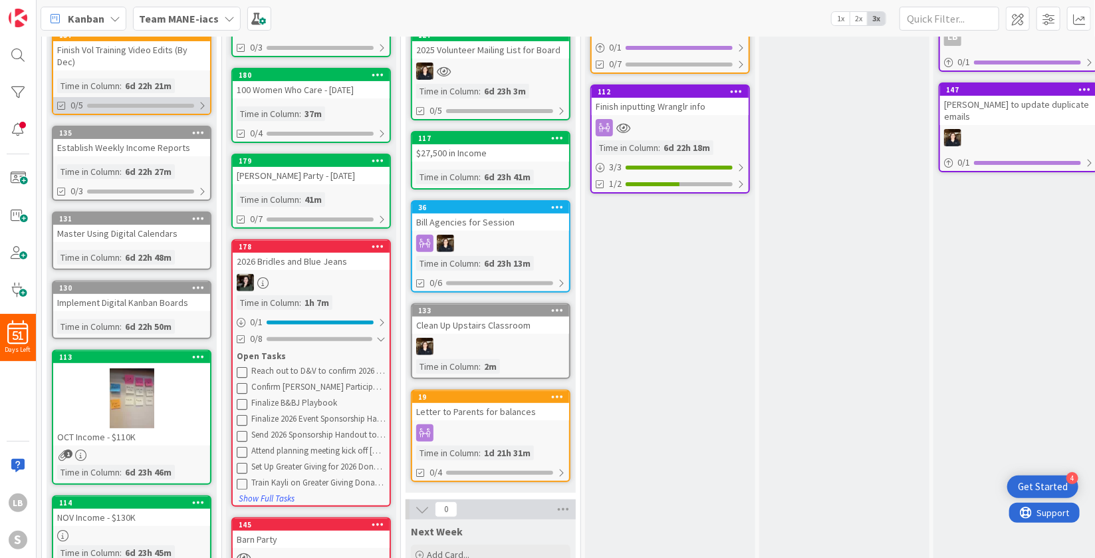
click at [121, 100] on div "0/5" at bounding box center [131, 105] width 157 height 17
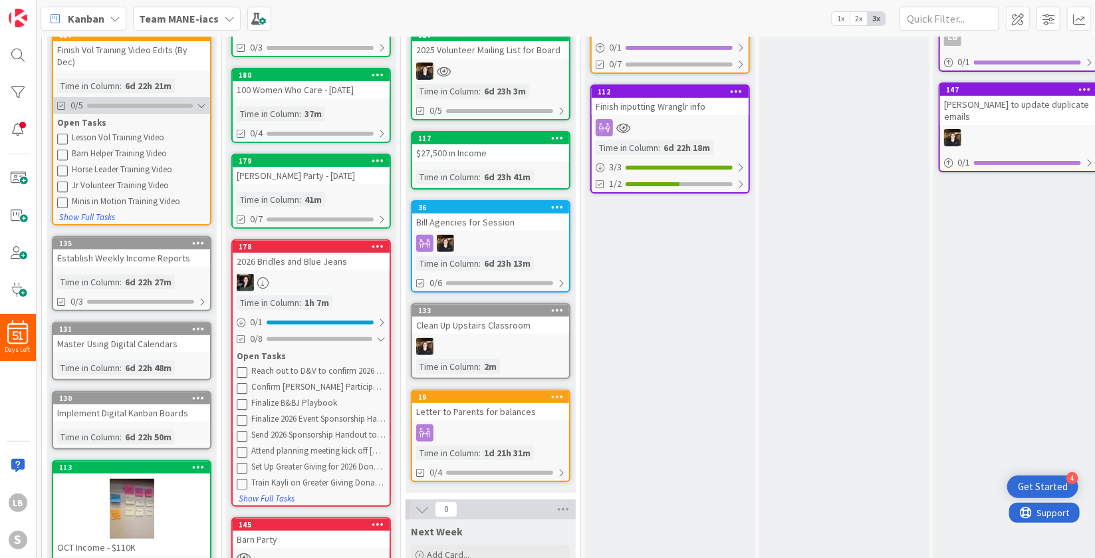
click at [199, 97] on div "0/5" at bounding box center [131, 105] width 157 height 17
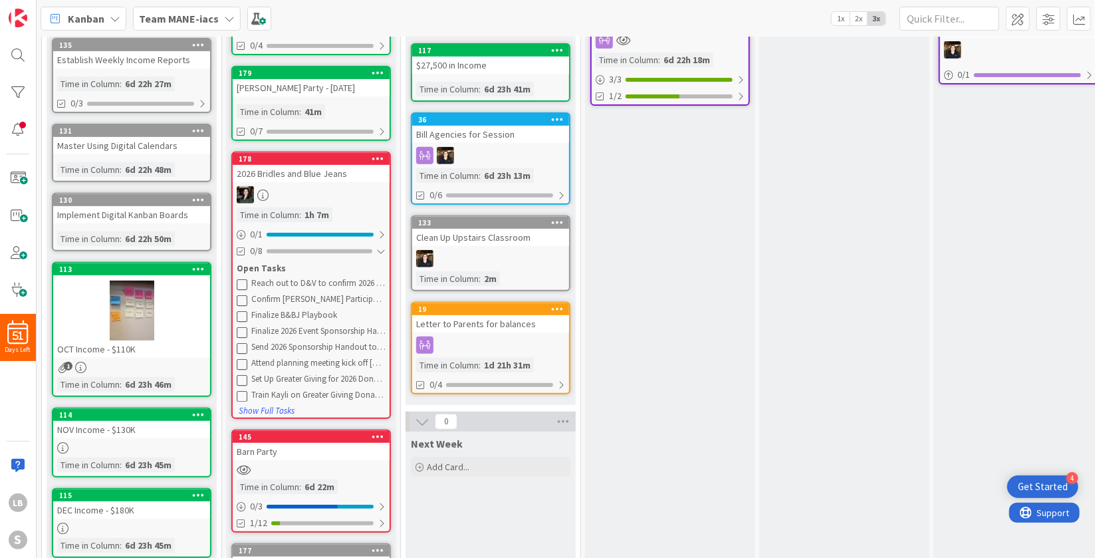
scroll to position [219, 0]
click at [151, 137] on div "Master Using Digital Calendars" at bounding box center [131, 145] width 157 height 17
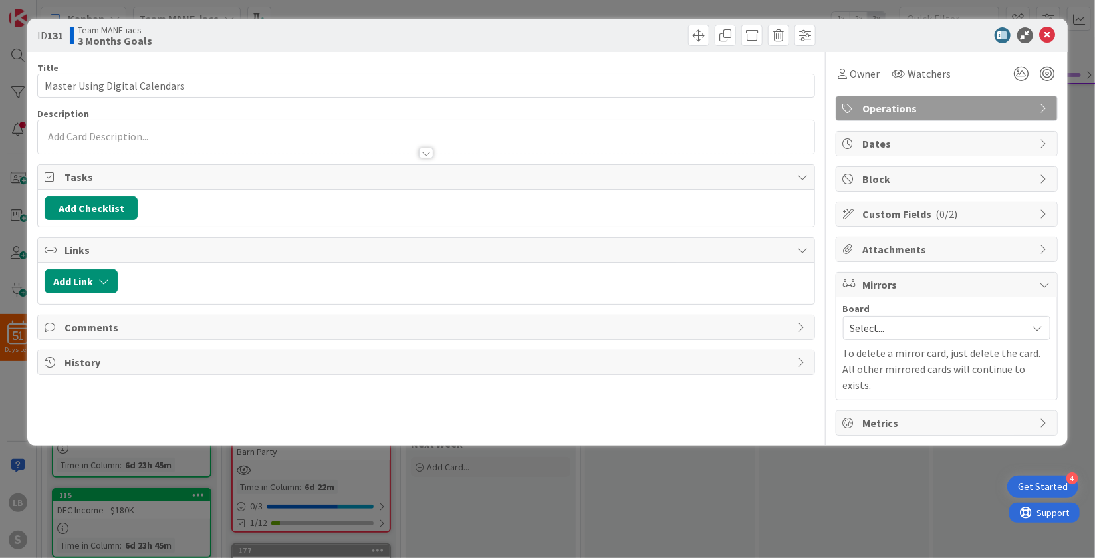
click at [722, 485] on div "ID 131 Team MANE-iacs 3 Months Goals Title 30 / 128 Master Using Digital Calend…" at bounding box center [547, 279] width 1095 height 558
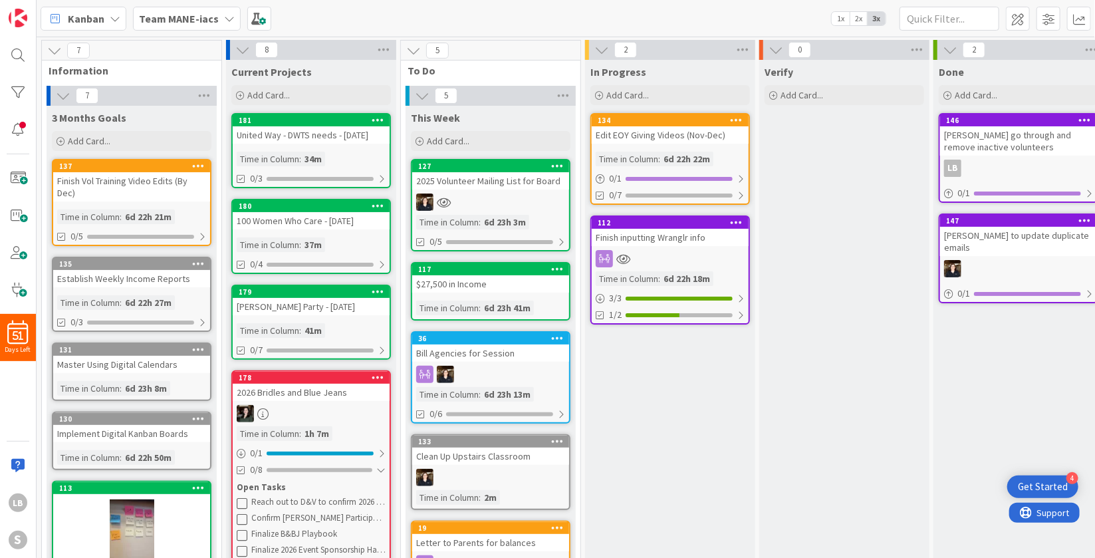
click at [672, 392] on div "In Progress Add Card... 134 Edit EOY Giving Videos (Nov-Dec) Time in Column : 6…" at bounding box center [670, 562] width 170 height 1005
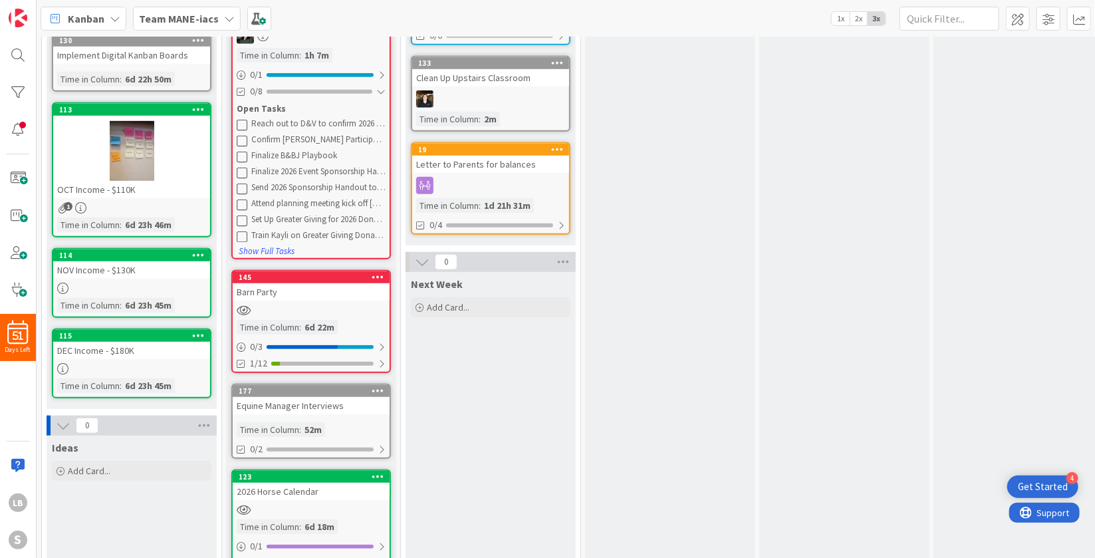
click at [672, 392] on div "In Progress Add Card... 134 Edit EOY Giving Videos (Nov-Dec) Time in Column : 6…" at bounding box center [670, 184] width 170 height 1005
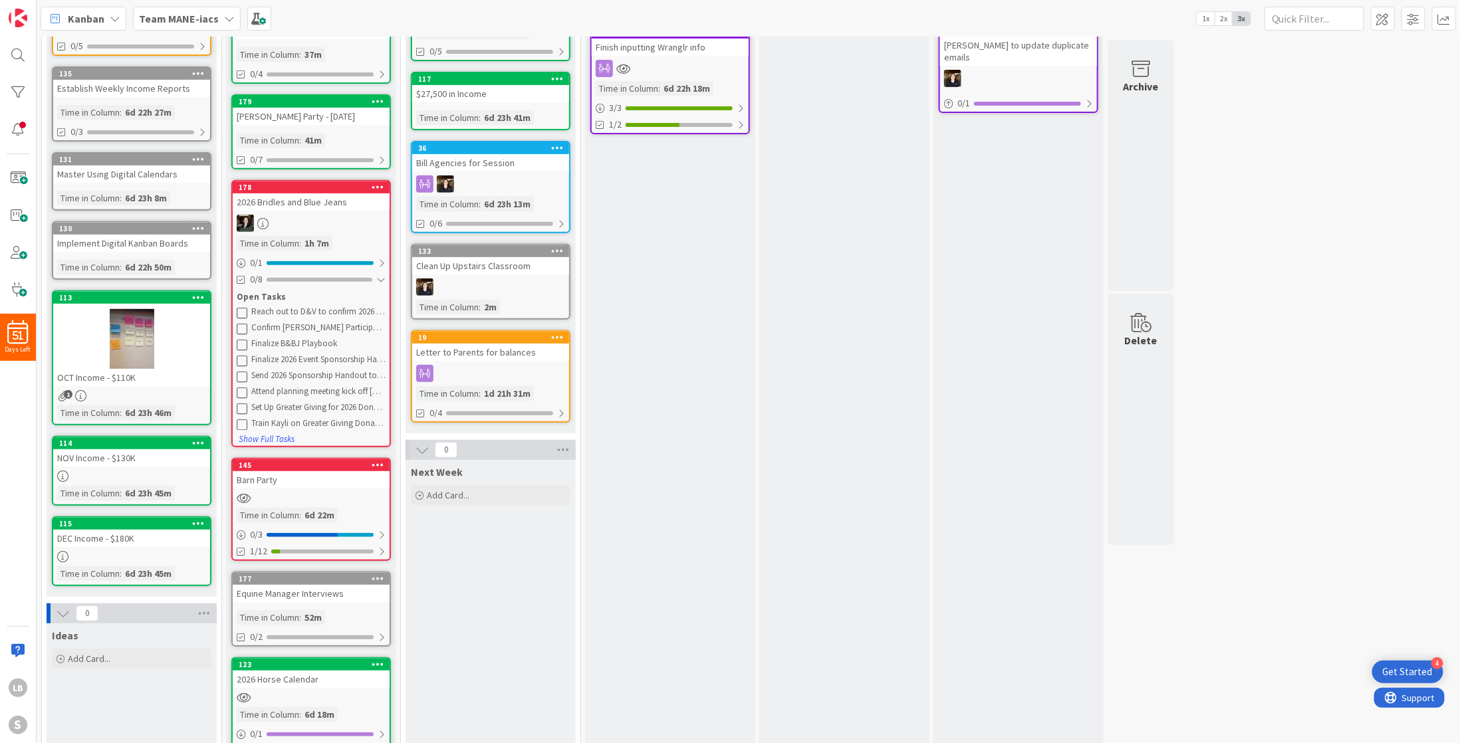
scroll to position [187, 0]
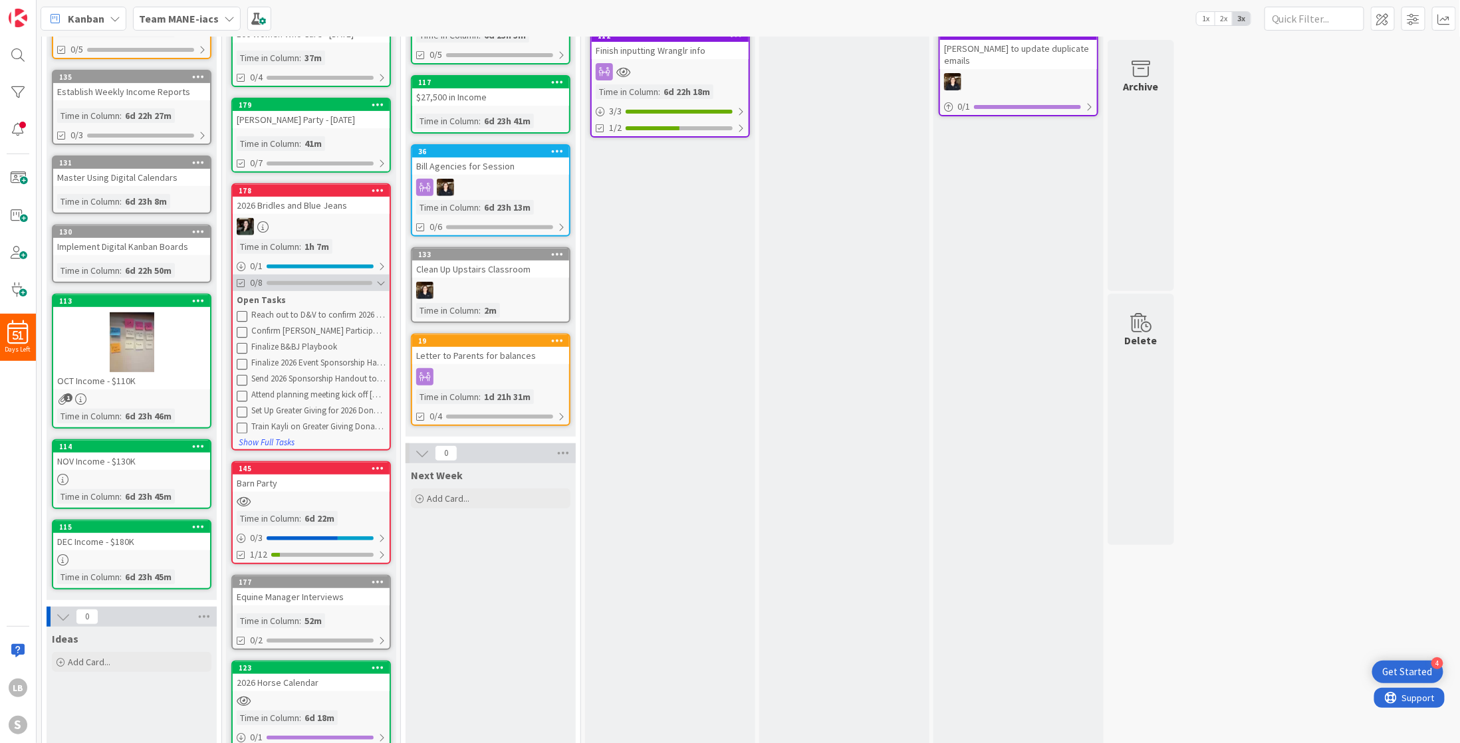
click at [380, 278] on div at bounding box center [380, 283] width 9 height 11
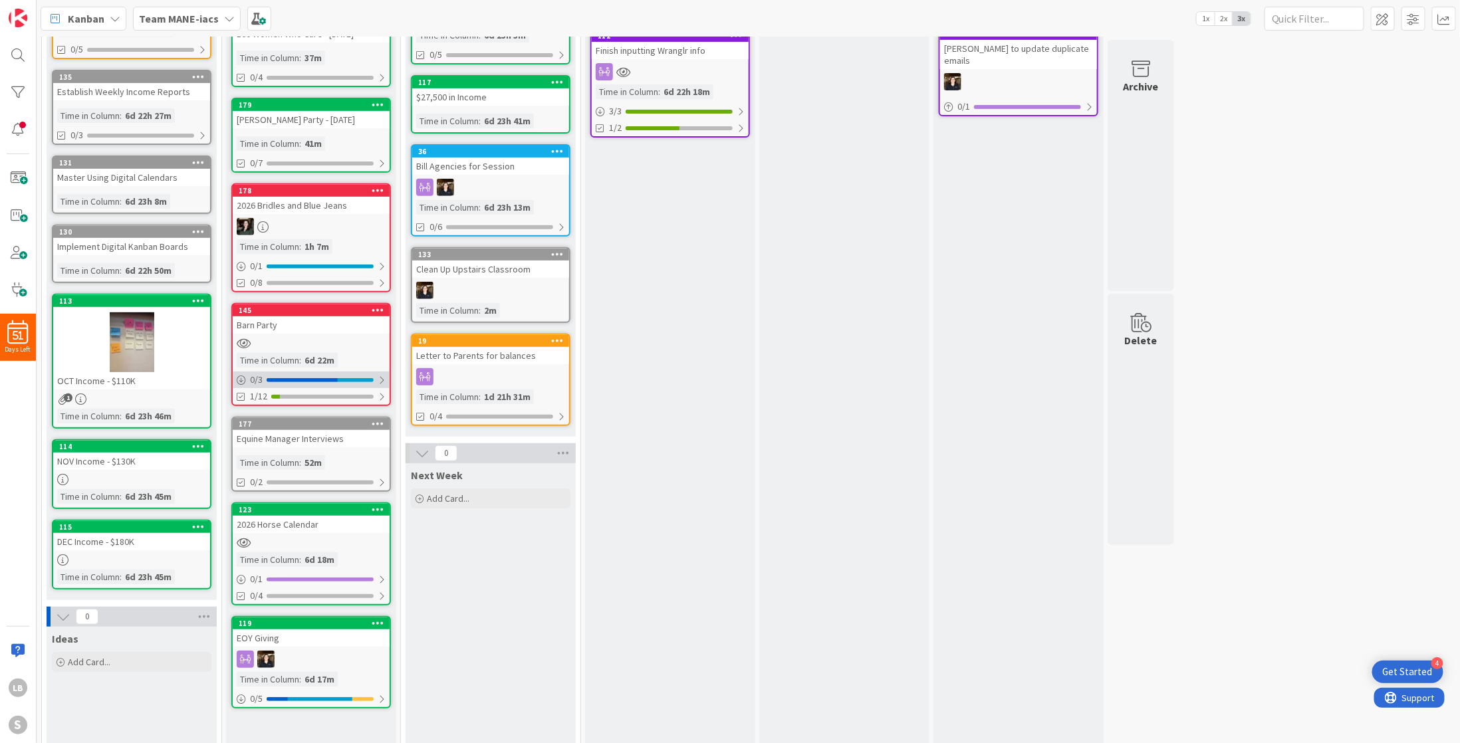
click at [384, 375] on div at bounding box center [382, 380] width 8 height 11
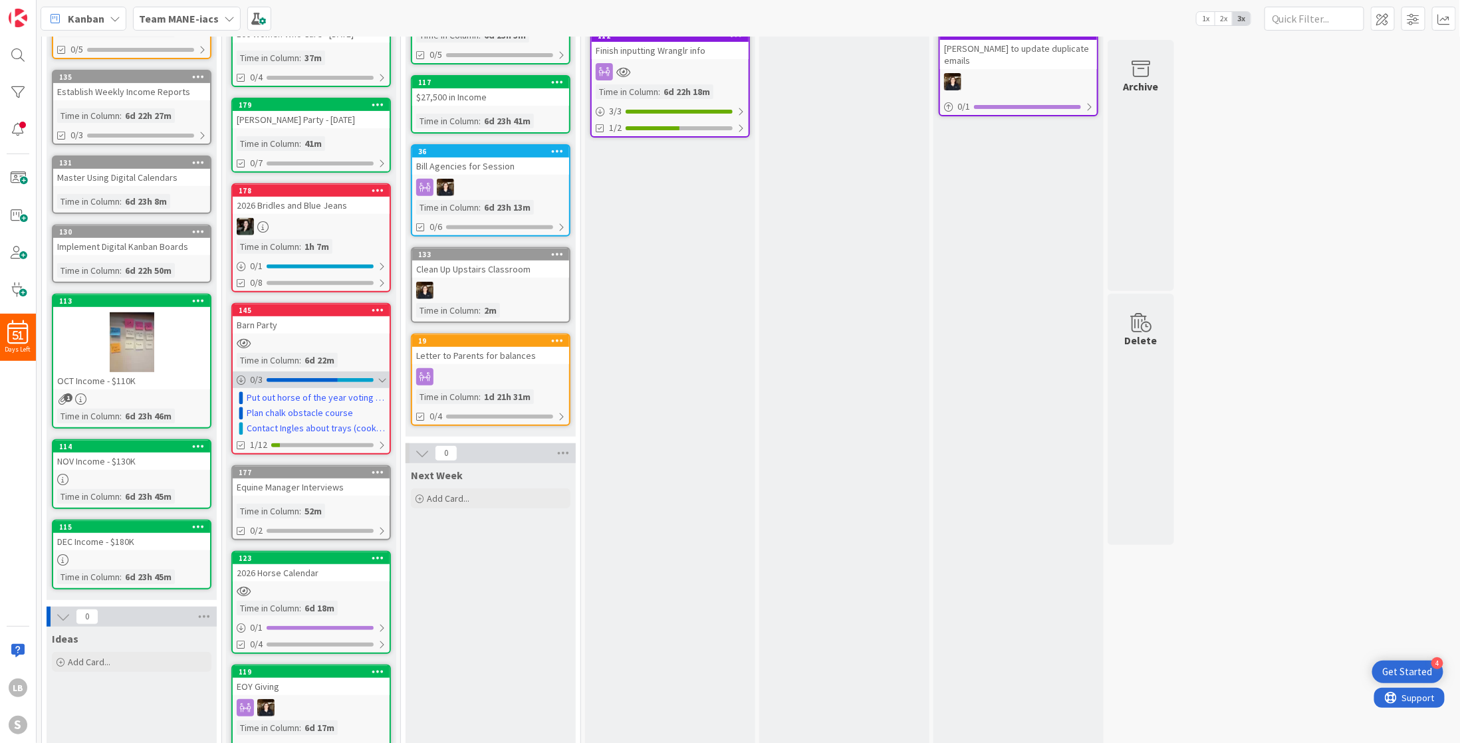
click at [380, 375] on div at bounding box center [382, 380] width 8 height 11
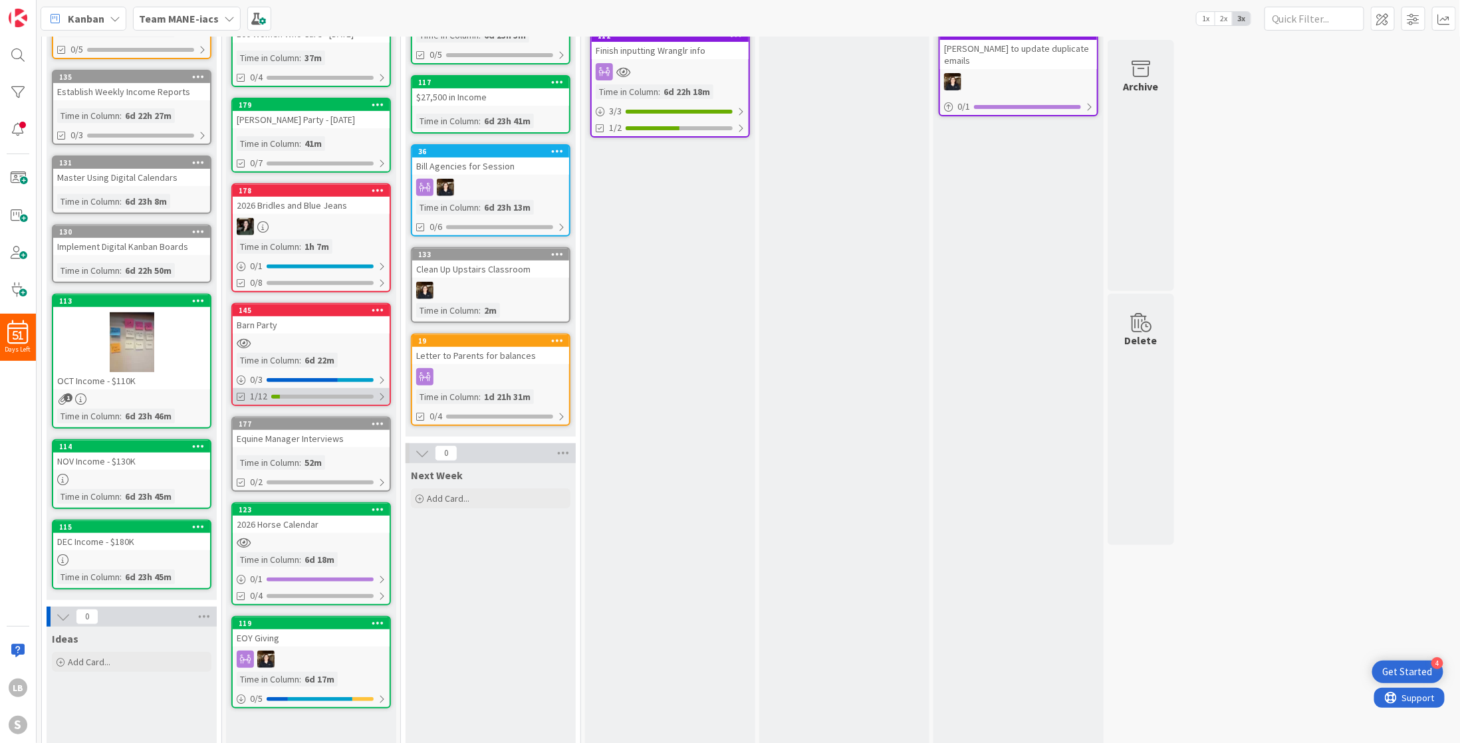
click at [386, 392] on div at bounding box center [382, 397] width 8 height 11
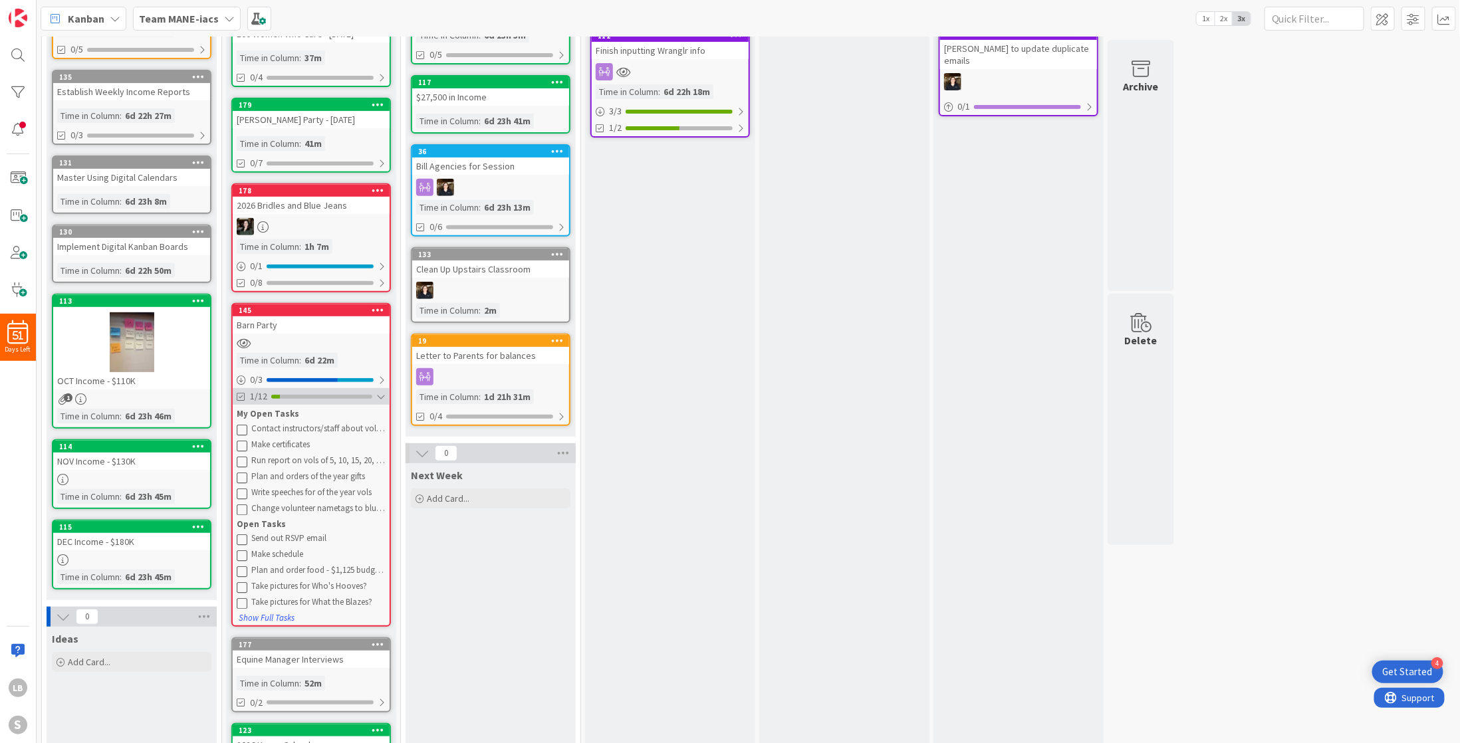
click at [386, 392] on div at bounding box center [380, 397] width 9 height 11
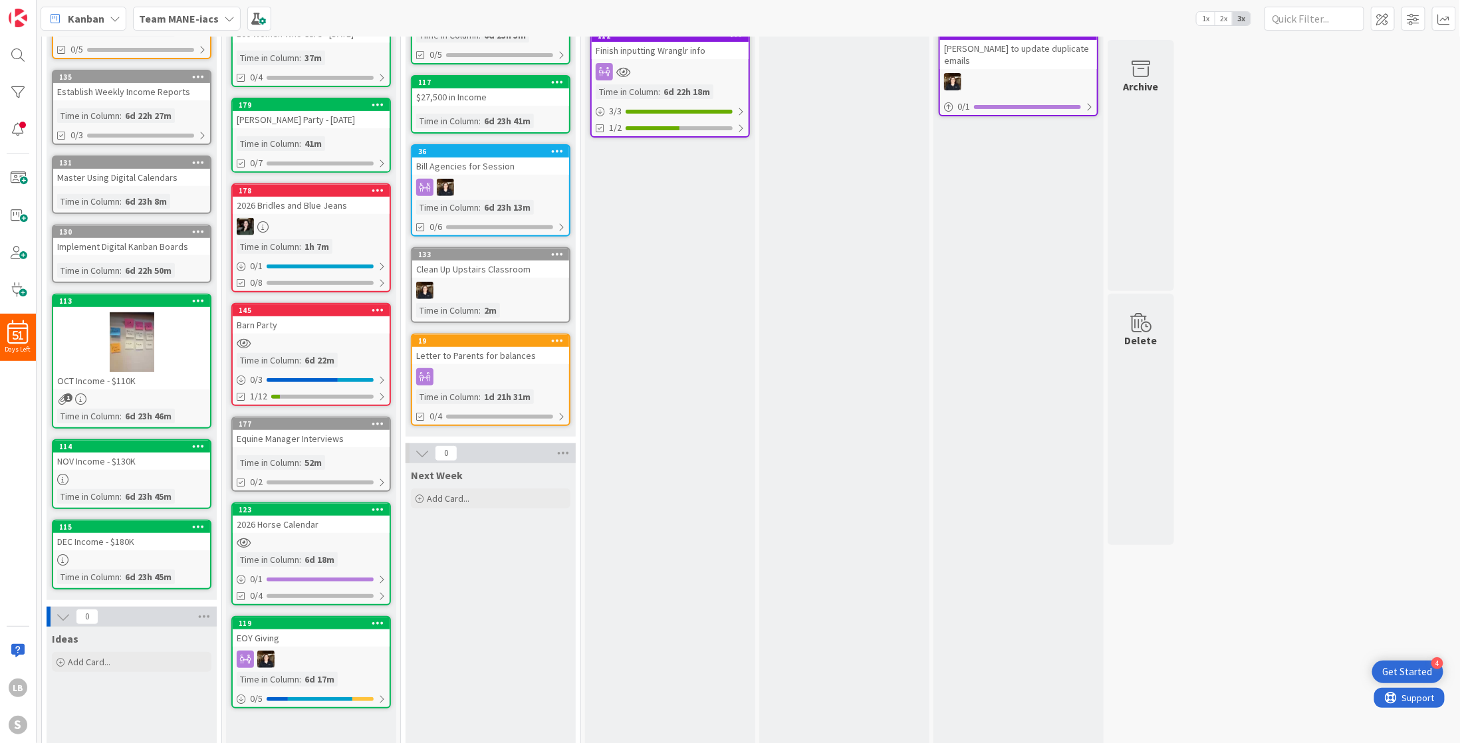
click at [815, 452] on div "Verify Add Card..." at bounding box center [844, 343] width 170 height 941
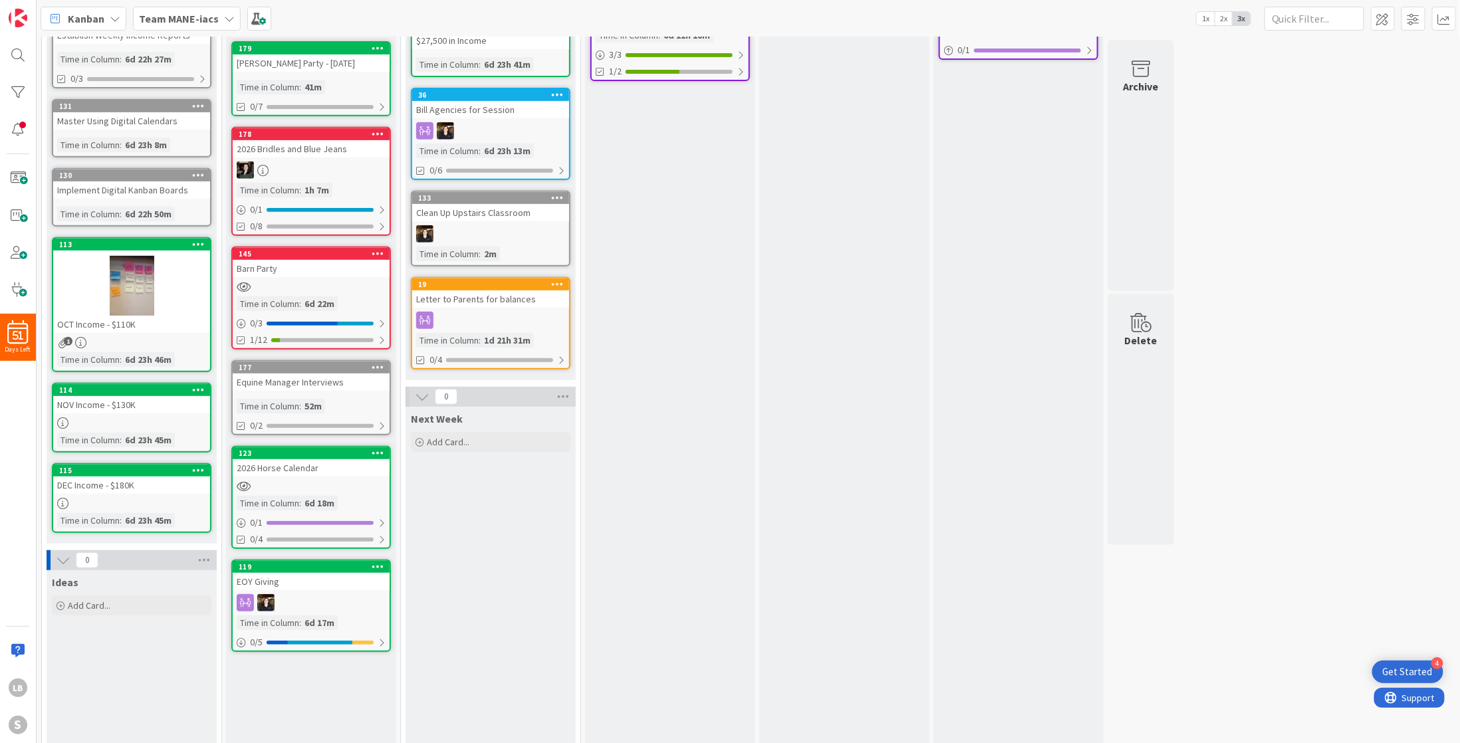
scroll to position [0, 0]
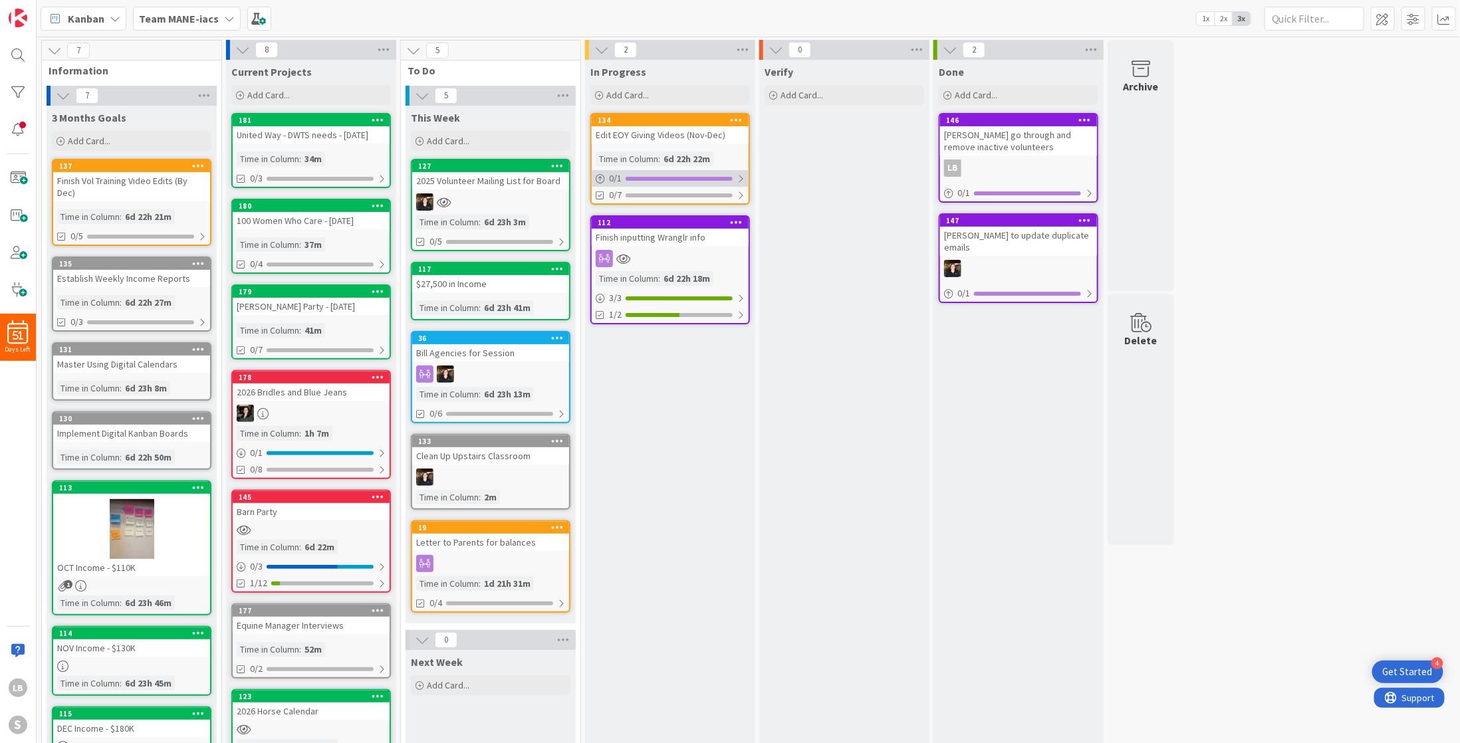
click at [742, 179] on div at bounding box center [741, 179] width 8 height 11
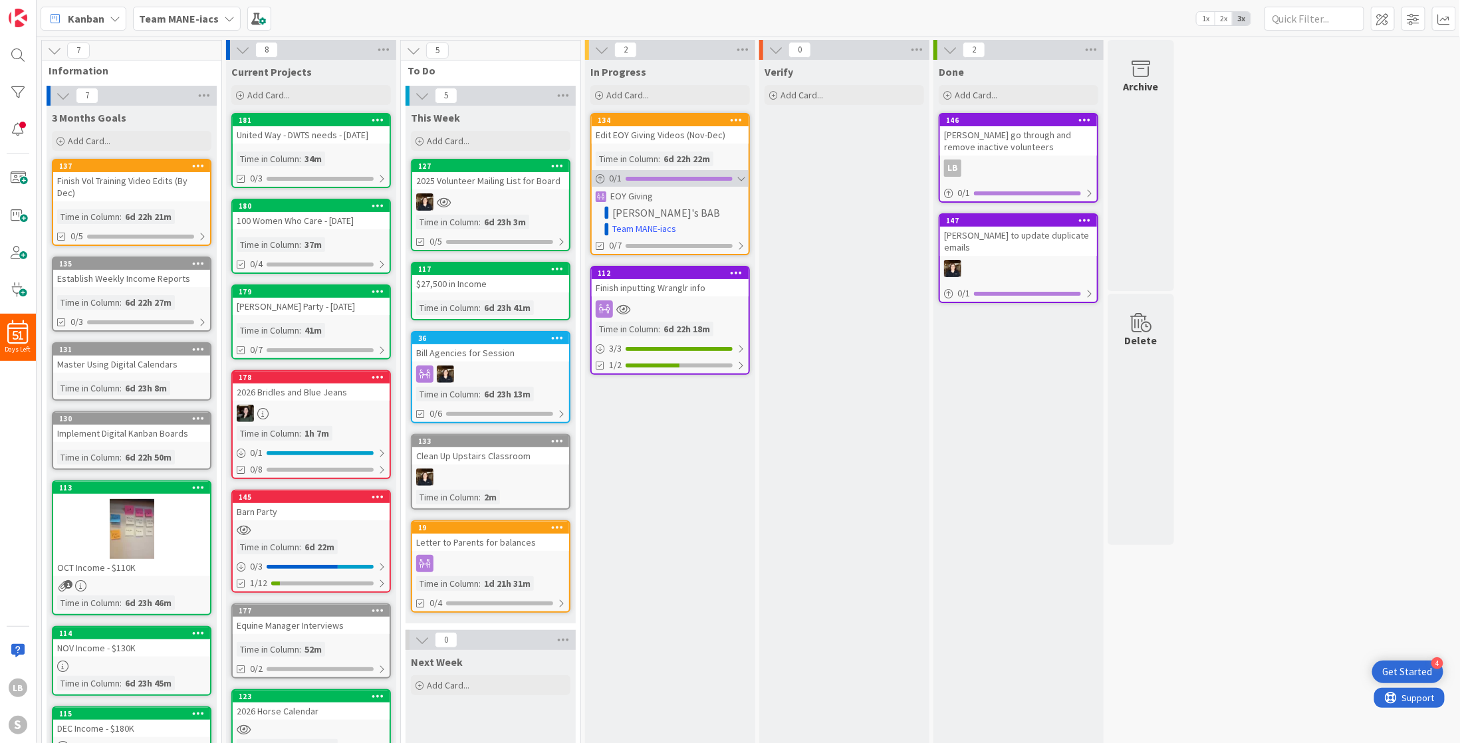
click at [742, 179] on div at bounding box center [741, 179] width 8 height 11
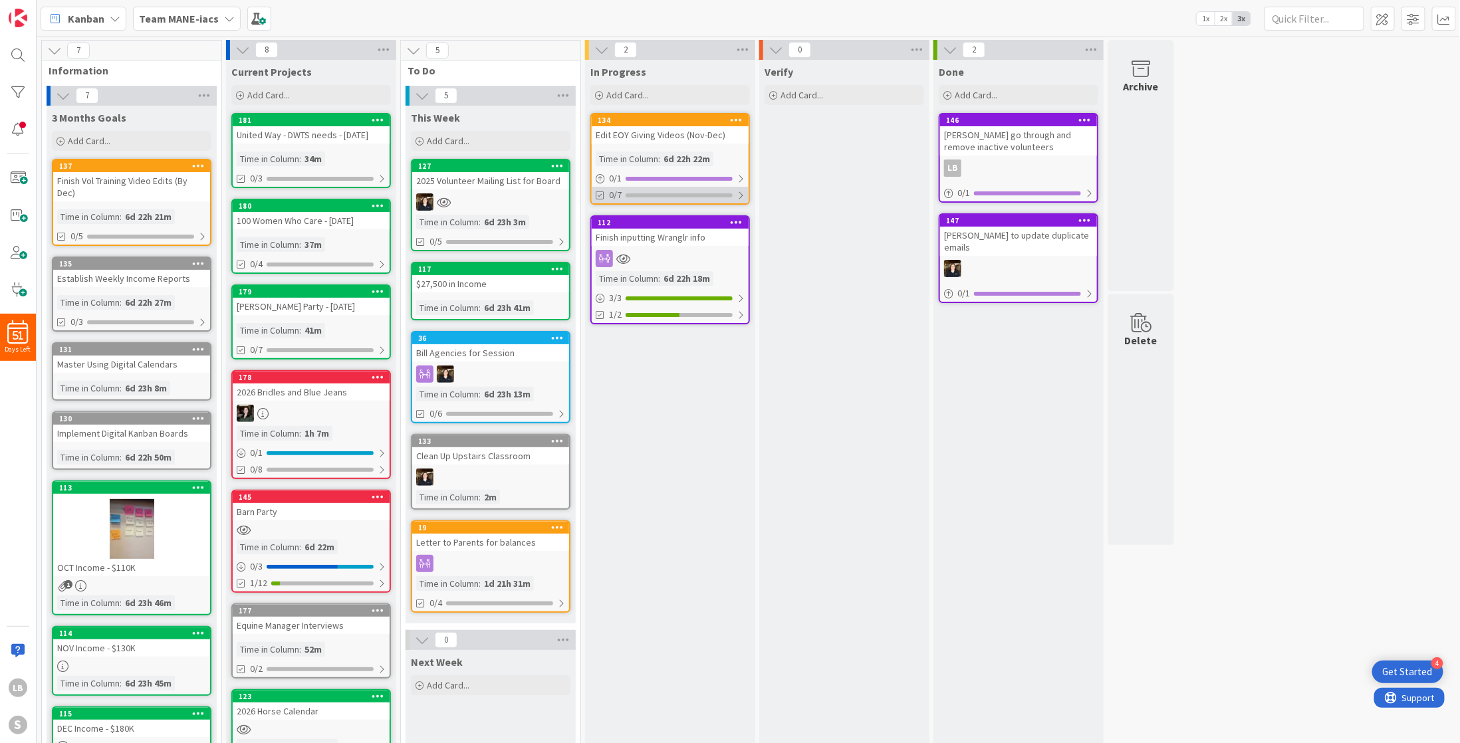
click at [742, 187] on div "0/7" at bounding box center [670, 195] width 157 height 17
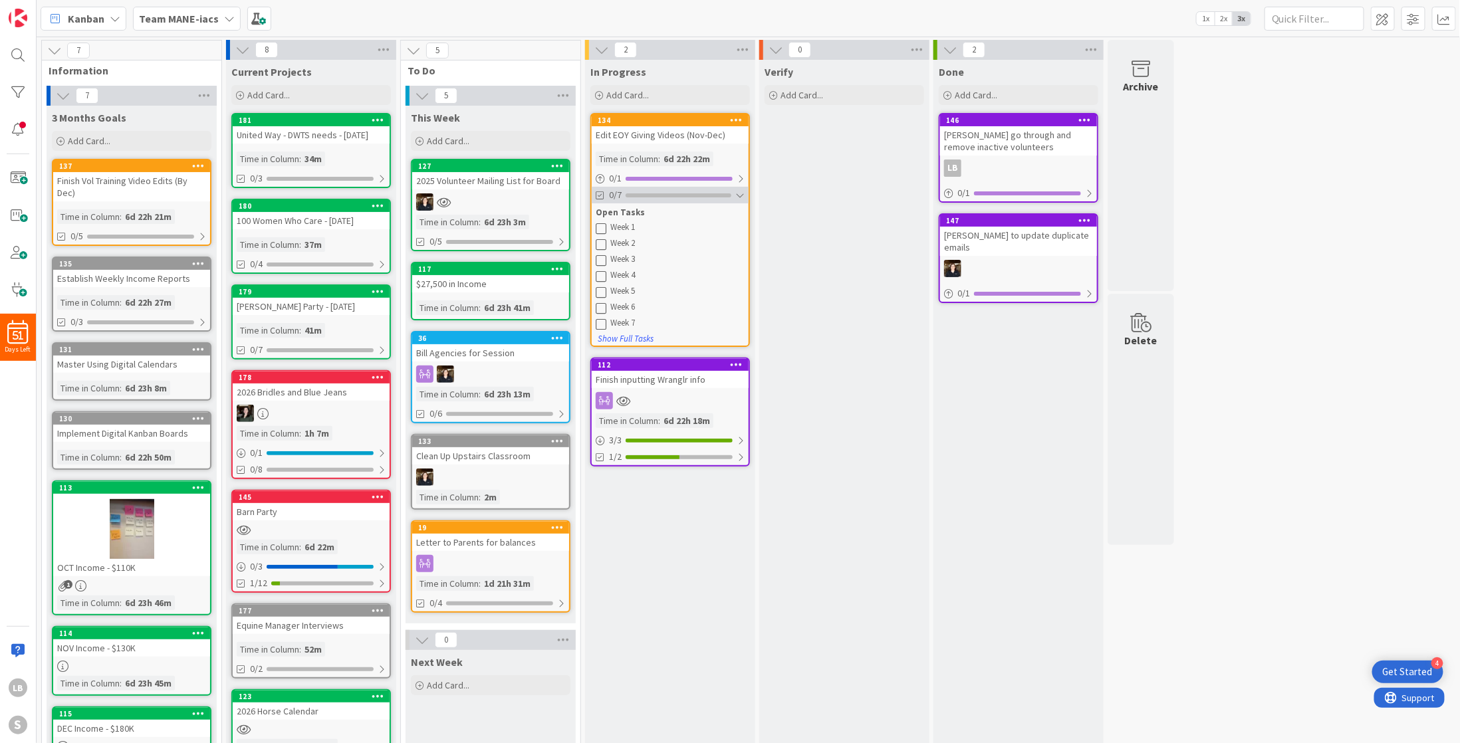
click at [741, 187] on div "0/7" at bounding box center [670, 195] width 157 height 17
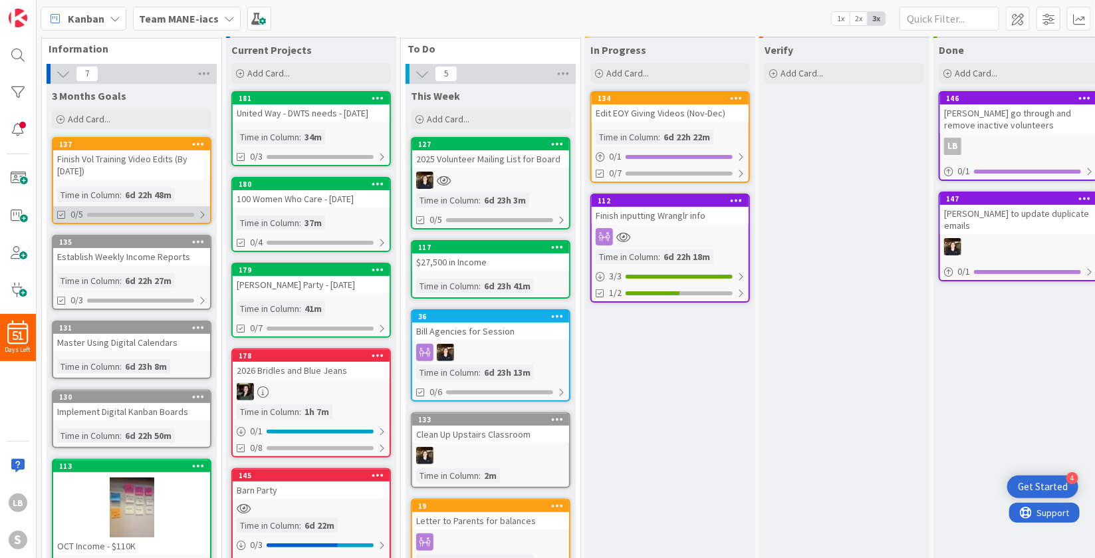
scroll to position [25, 0]
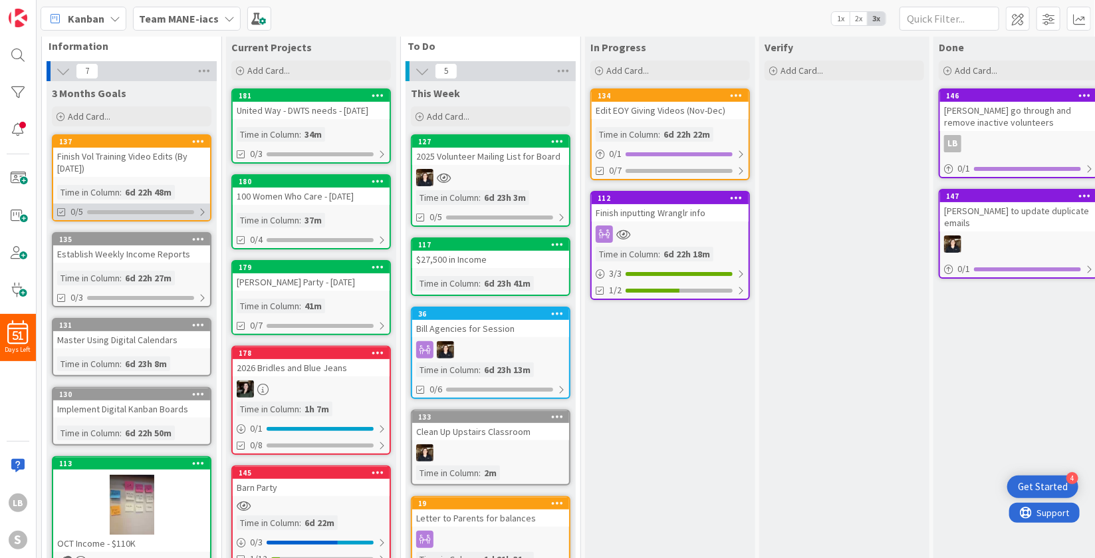
click at [203, 209] on div at bounding box center [202, 212] width 8 height 11
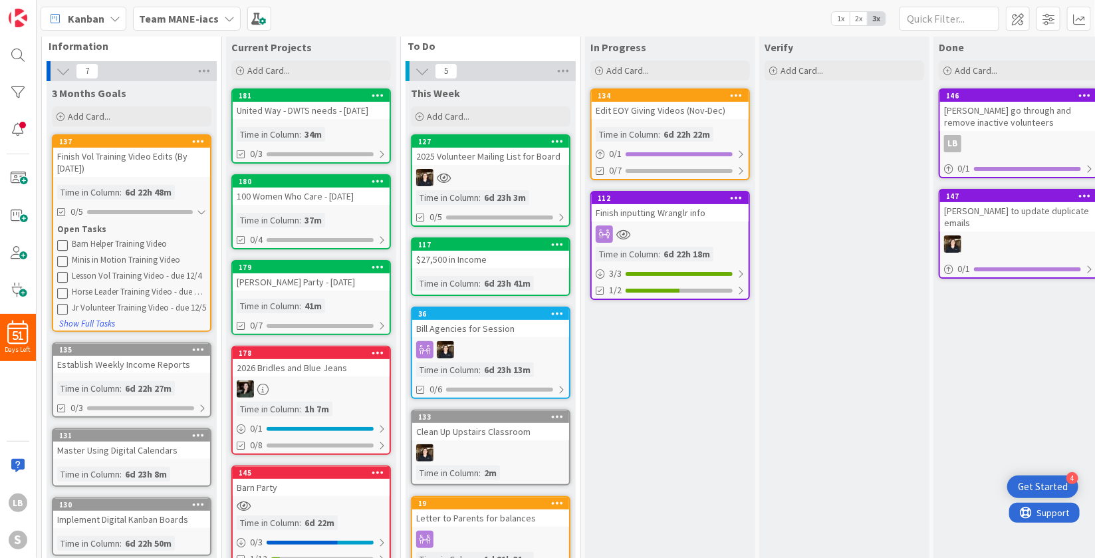
click at [136, 150] on div "Finish Vol Training Video Edits (By [DATE])" at bounding box center [131, 162] width 157 height 29
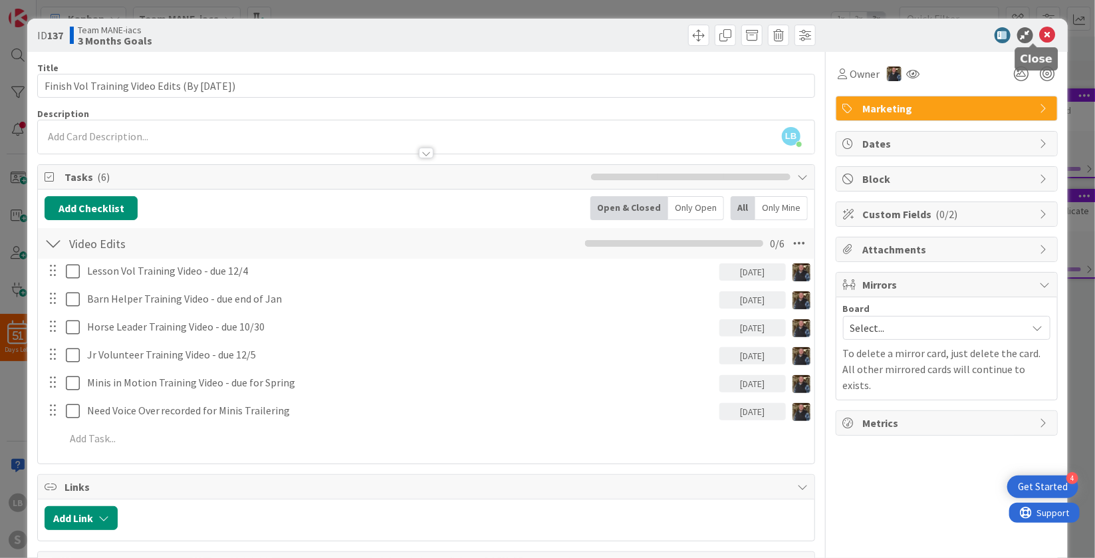
click at [1040, 32] on icon at bounding box center [1048, 35] width 16 height 16
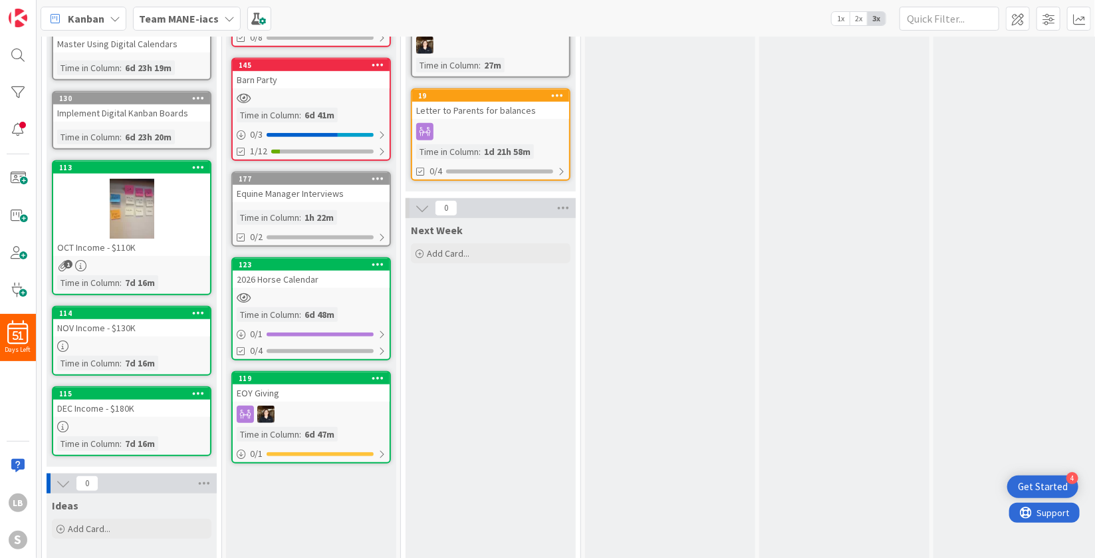
scroll to position [434, 0]
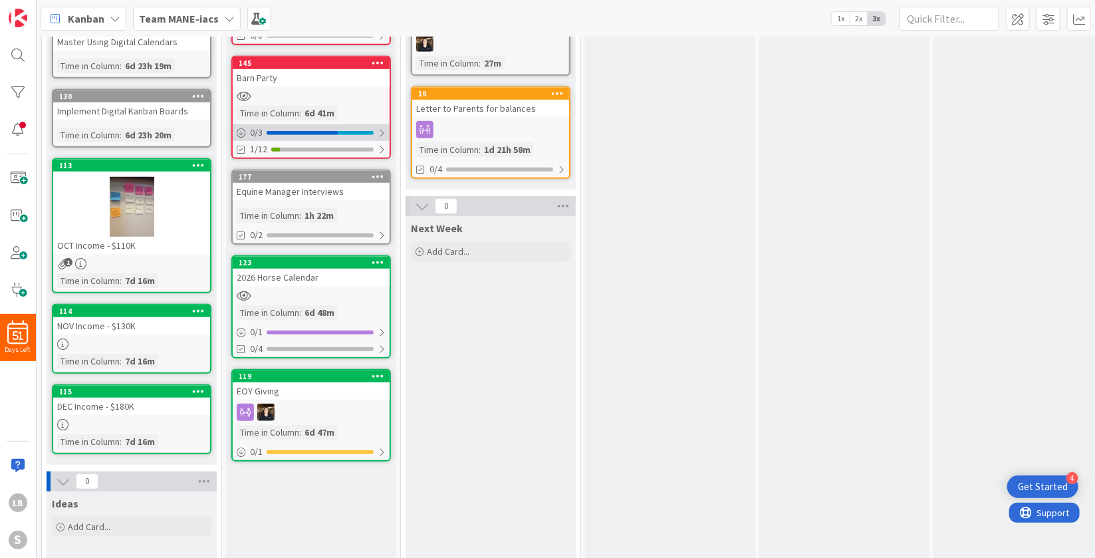
click at [383, 130] on div at bounding box center [382, 133] width 8 height 11
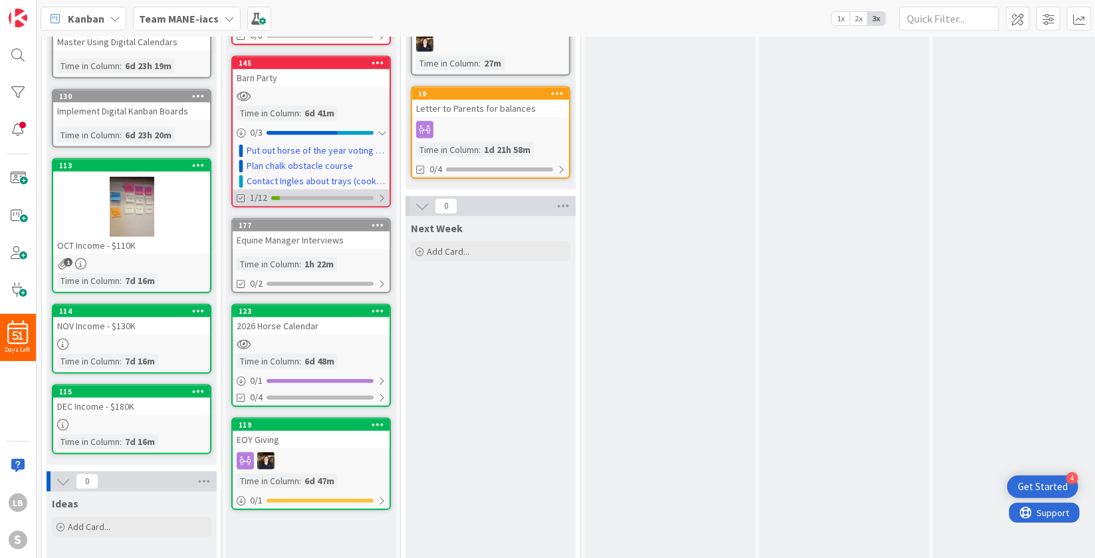
click at [384, 195] on div at bounding box center [382, 198] width 8 height 11
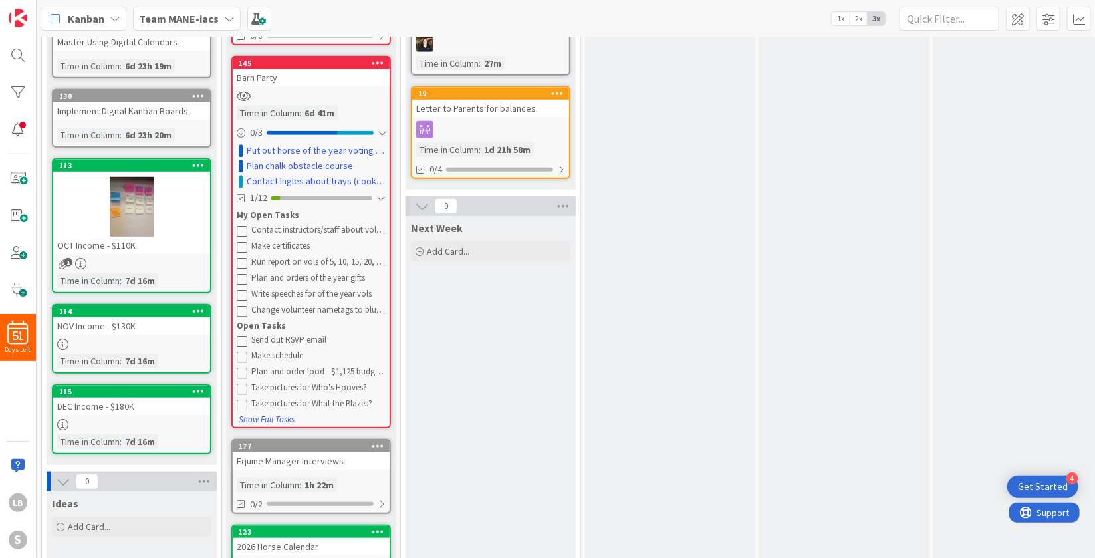
scroll to position [434, 1]
click at [267, 78] on div "Barn Party" at bounding box center [309, 77] width 157 height 17
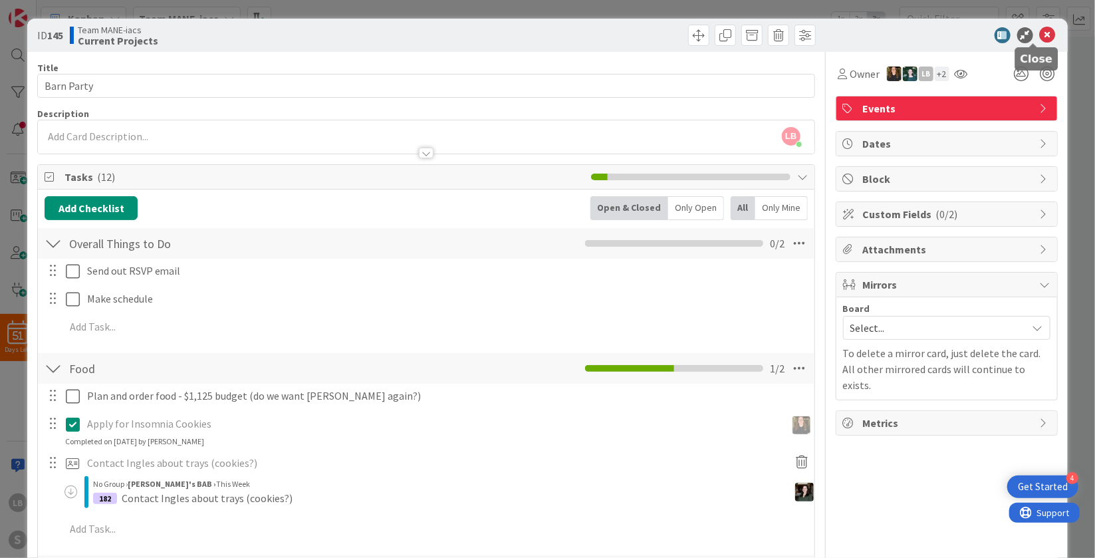
click at [1040, 35] on icon at bounding box center [1048, 35] width 16 height 16
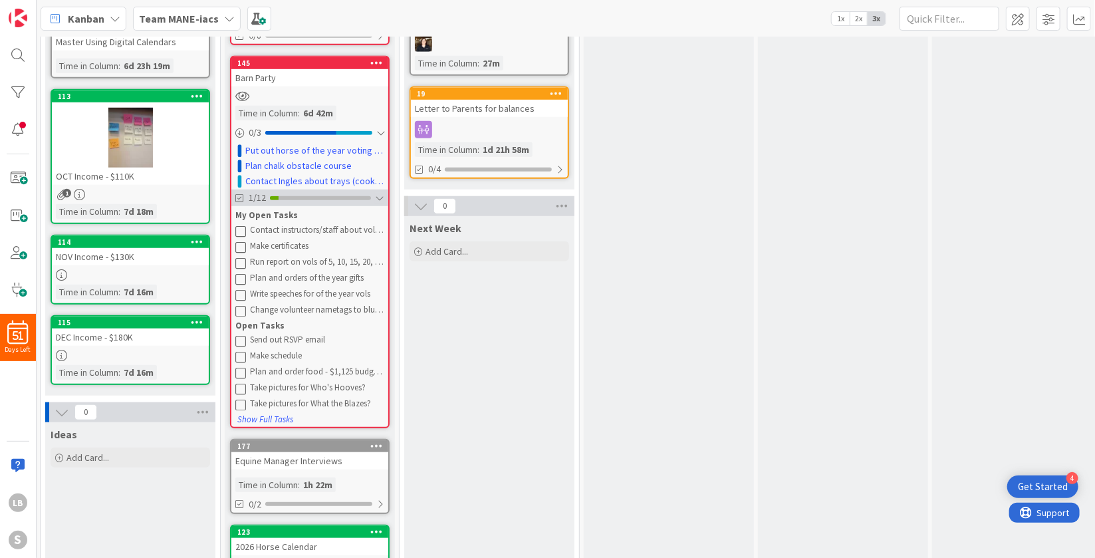
click at [381, 193] on div at bounding box center [379, 198] width 9 height 11
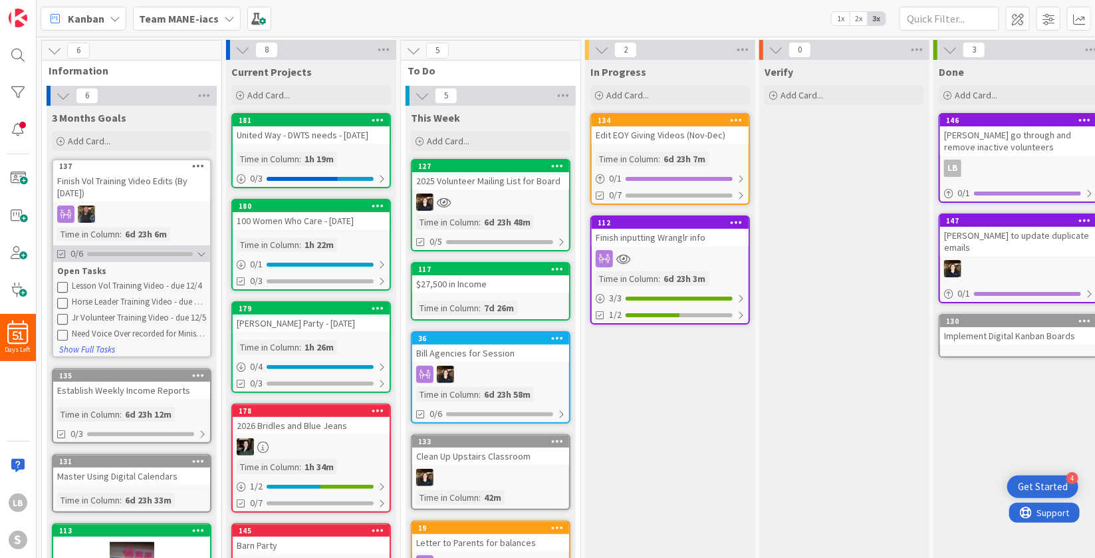
click at [199, 253] on div at bounding box center [201, 254] width 9 height 11
